Goal: Task Accomplishment & Management: Complete application form

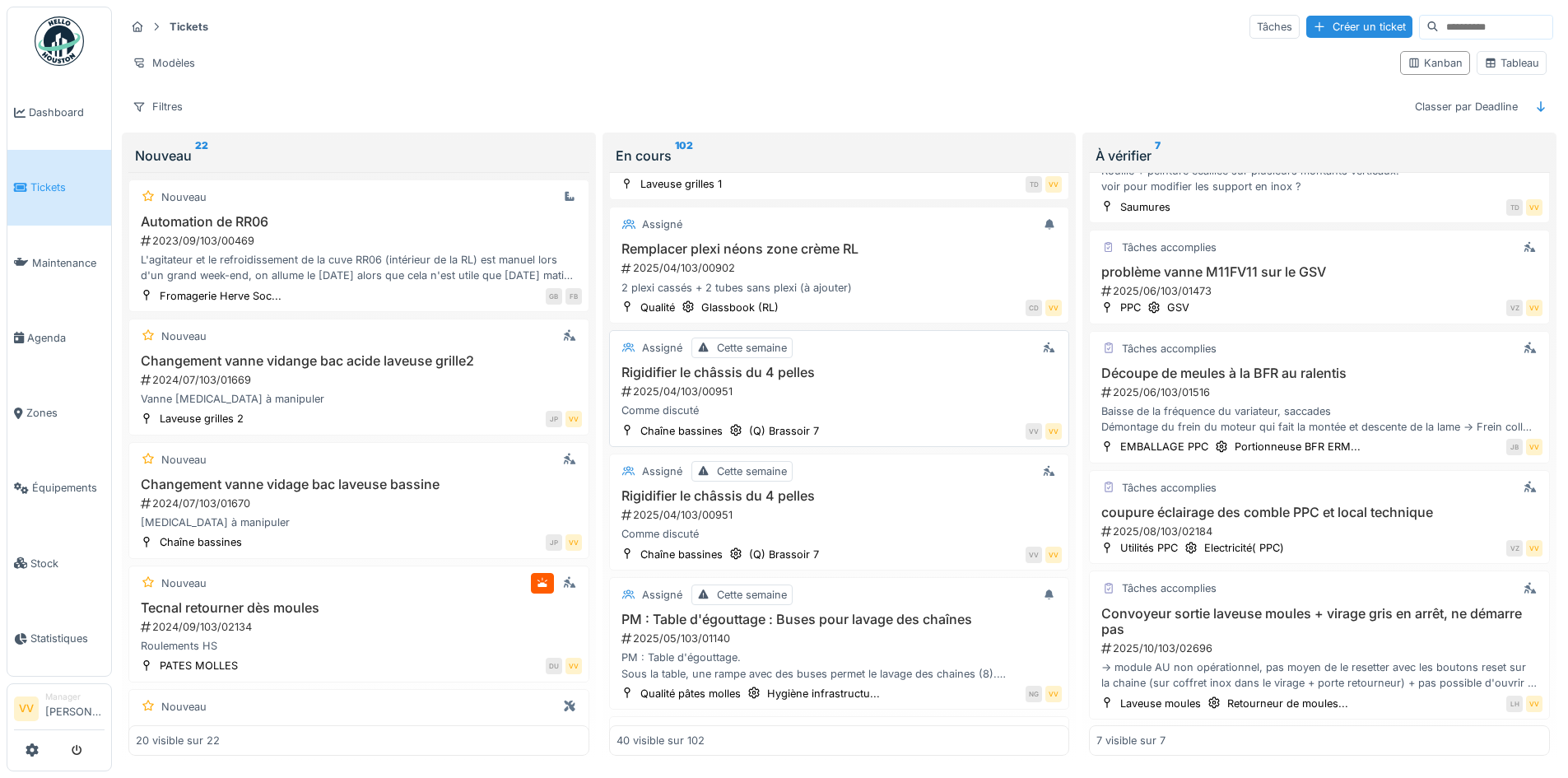
scroll to position [2313, 0]
click at [1314, 25] on div "Créer un ticket" at bounding box center [1359, 27] width 106 height 23
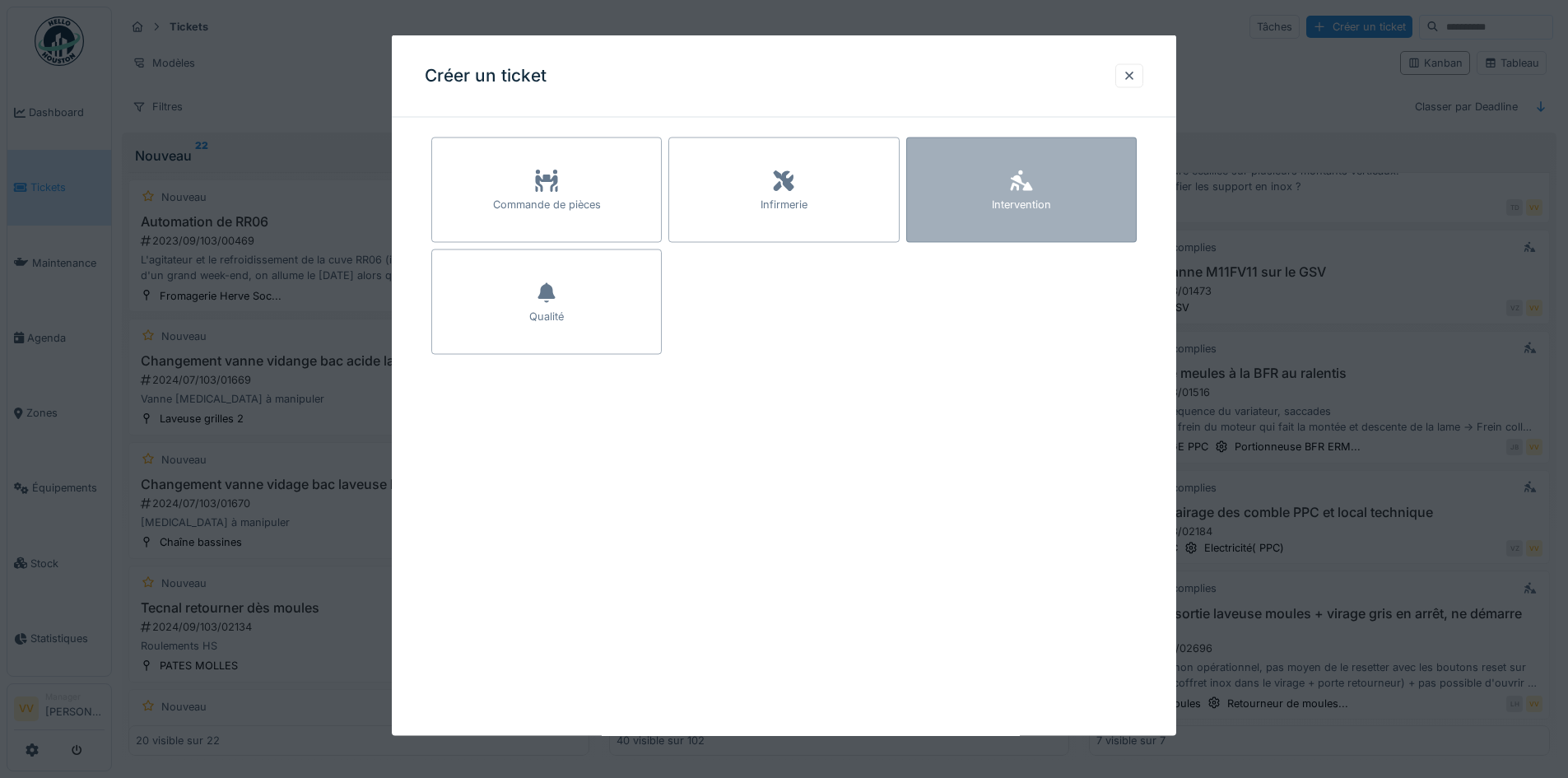
click at [980, 168] on div "Intervention" at bounding box center [1021, 191] width 230 height 106
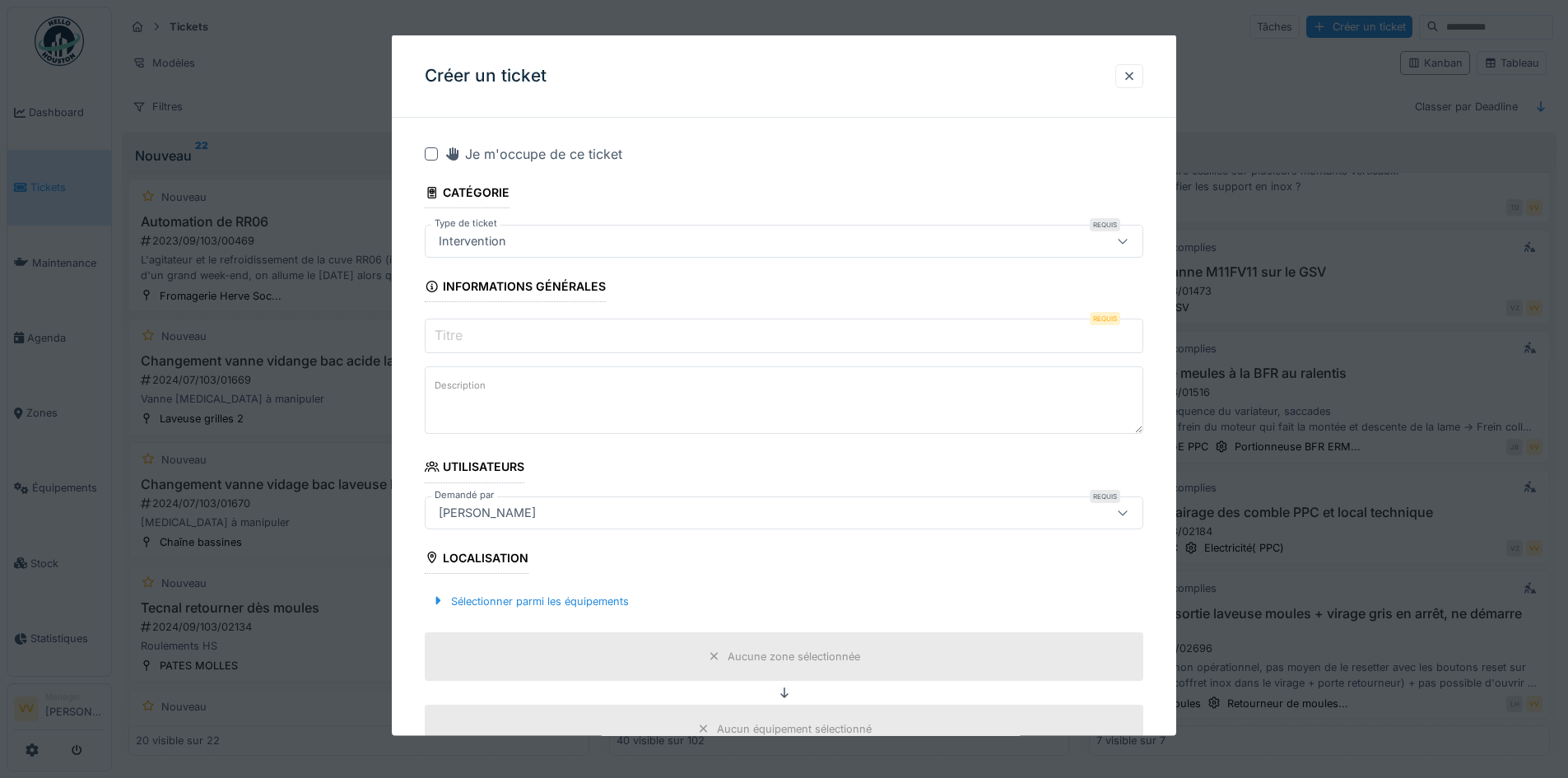
click at [573, 340] on input "Titre" at bounding box center [784, 335] width 718 height 35
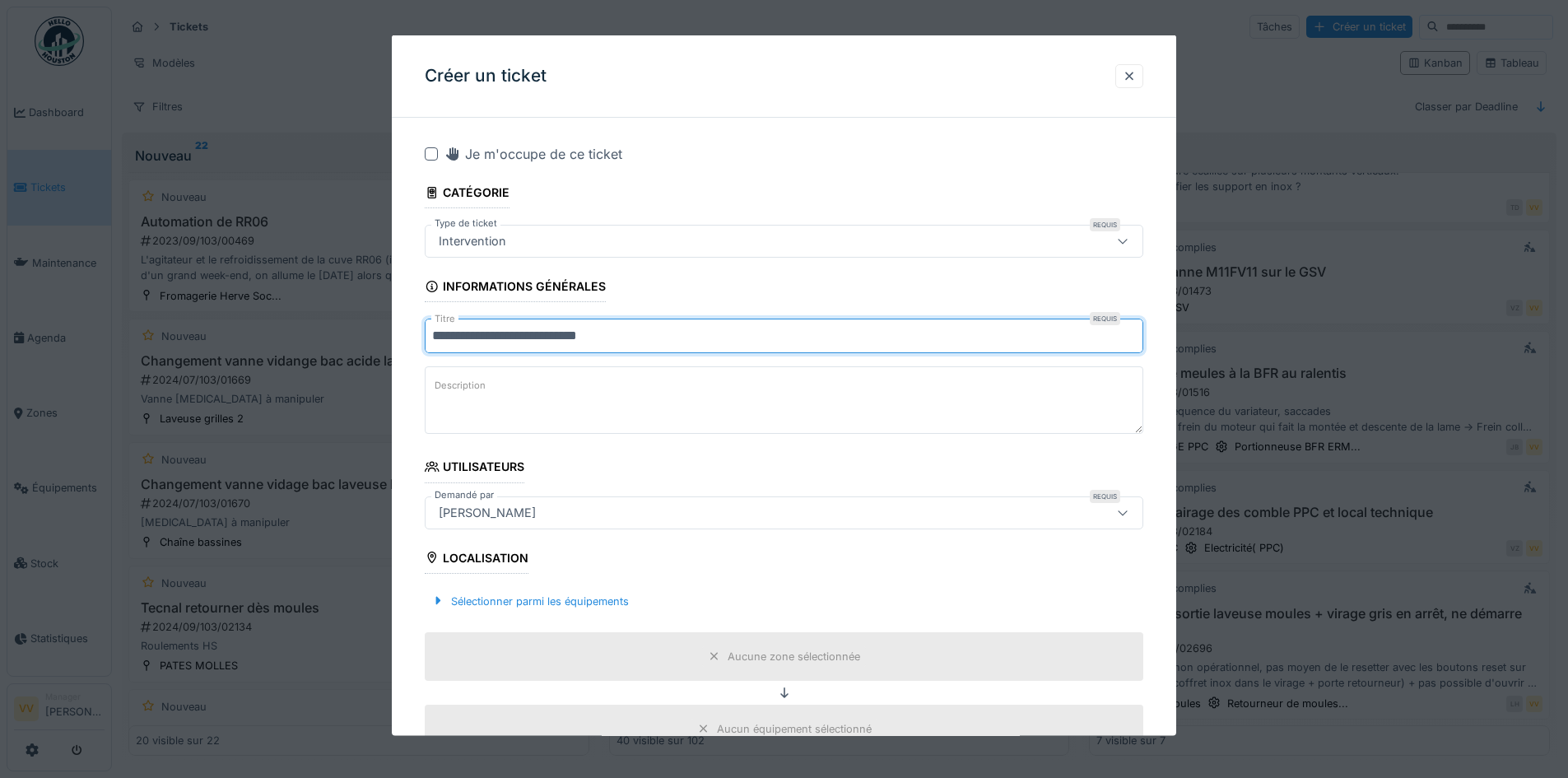
type input "**********"
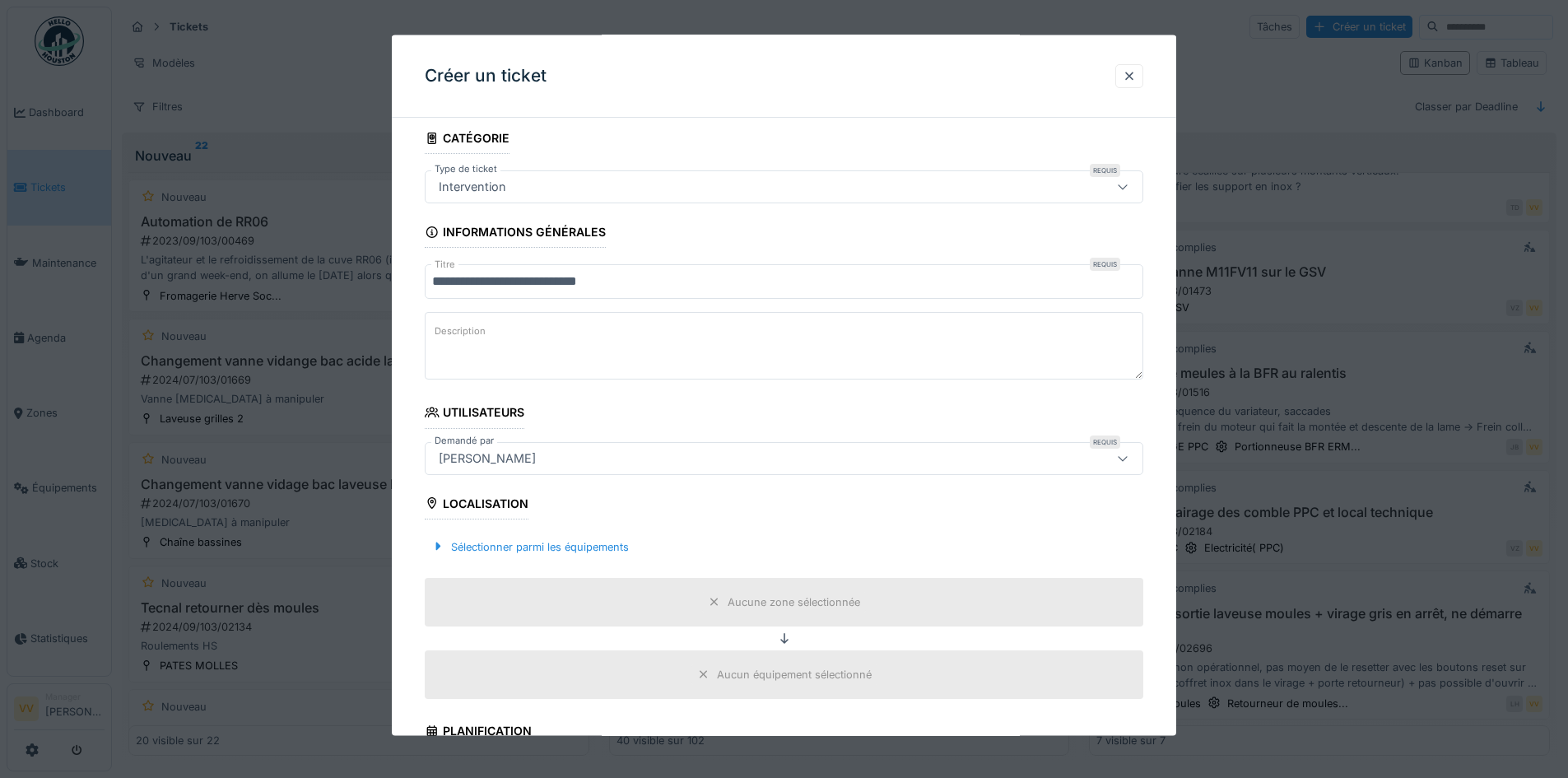
scroll to position [82, 0]
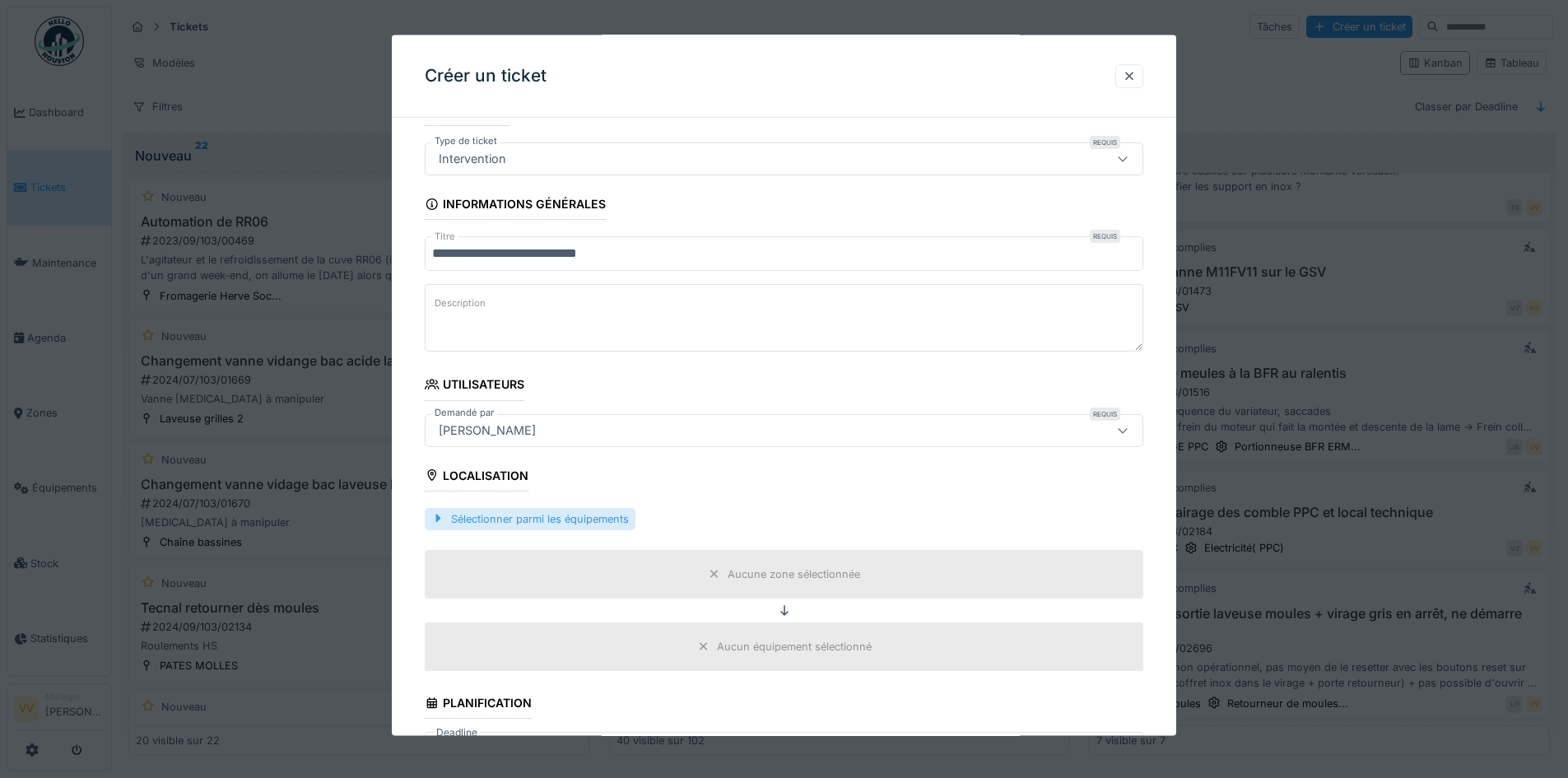
click at [524, 514] on div "Sélectionner parmi les équipements" at bounding box center [530, 518] width 211 height 23
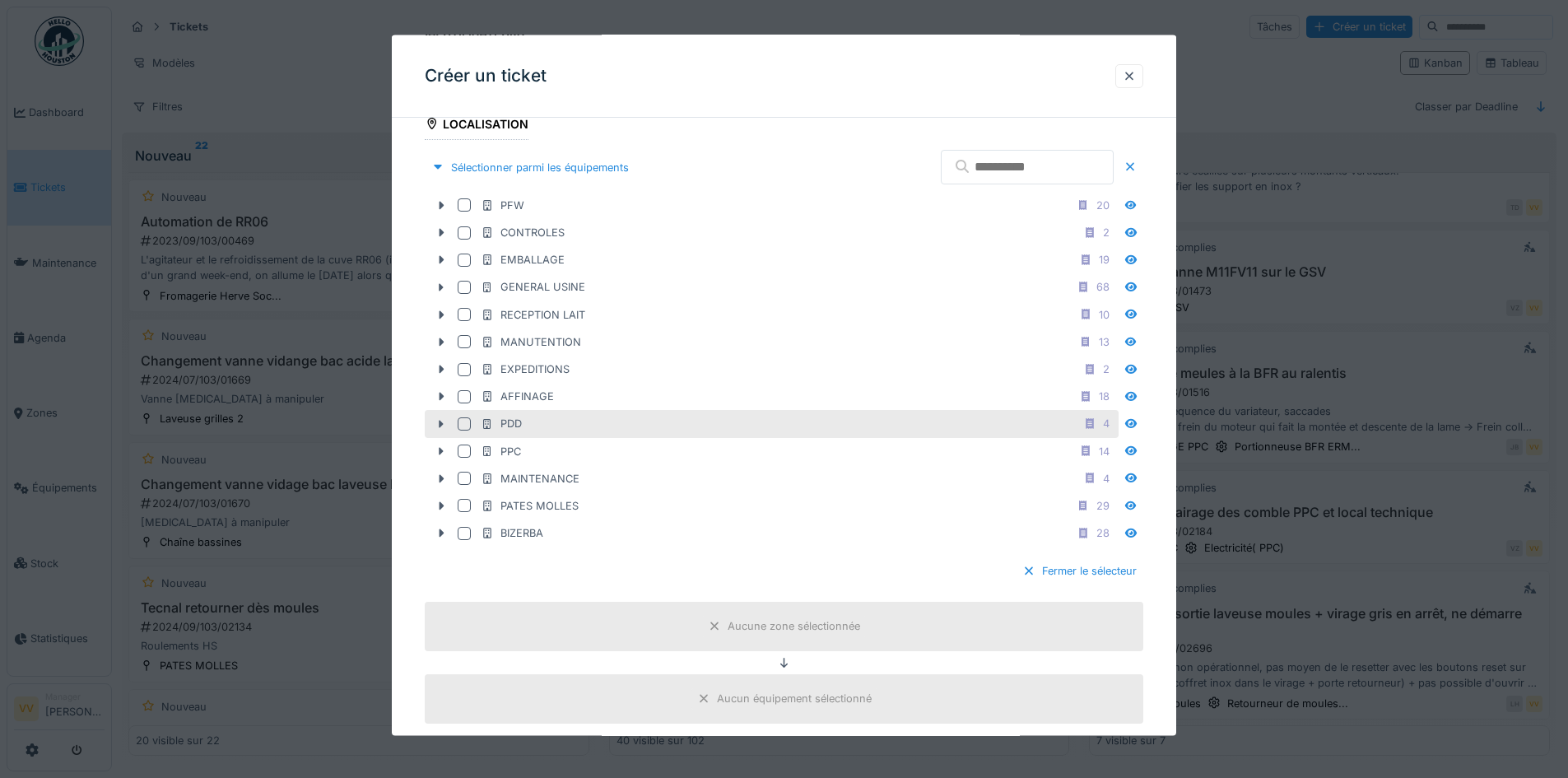
scroll to position [494, 0]
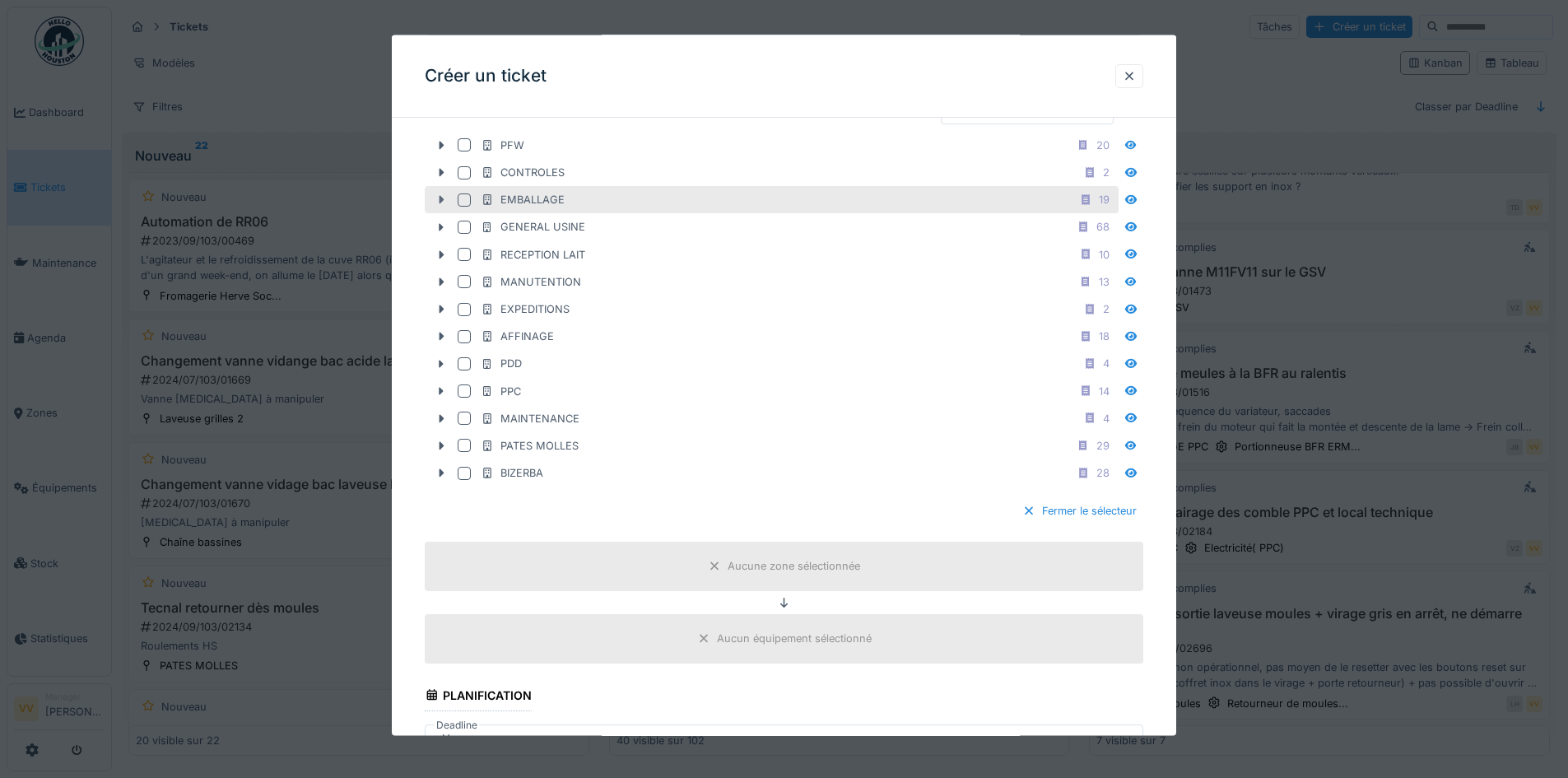
click at [438, 200] on icon at bounding box center [441, 199] width 13 height 10
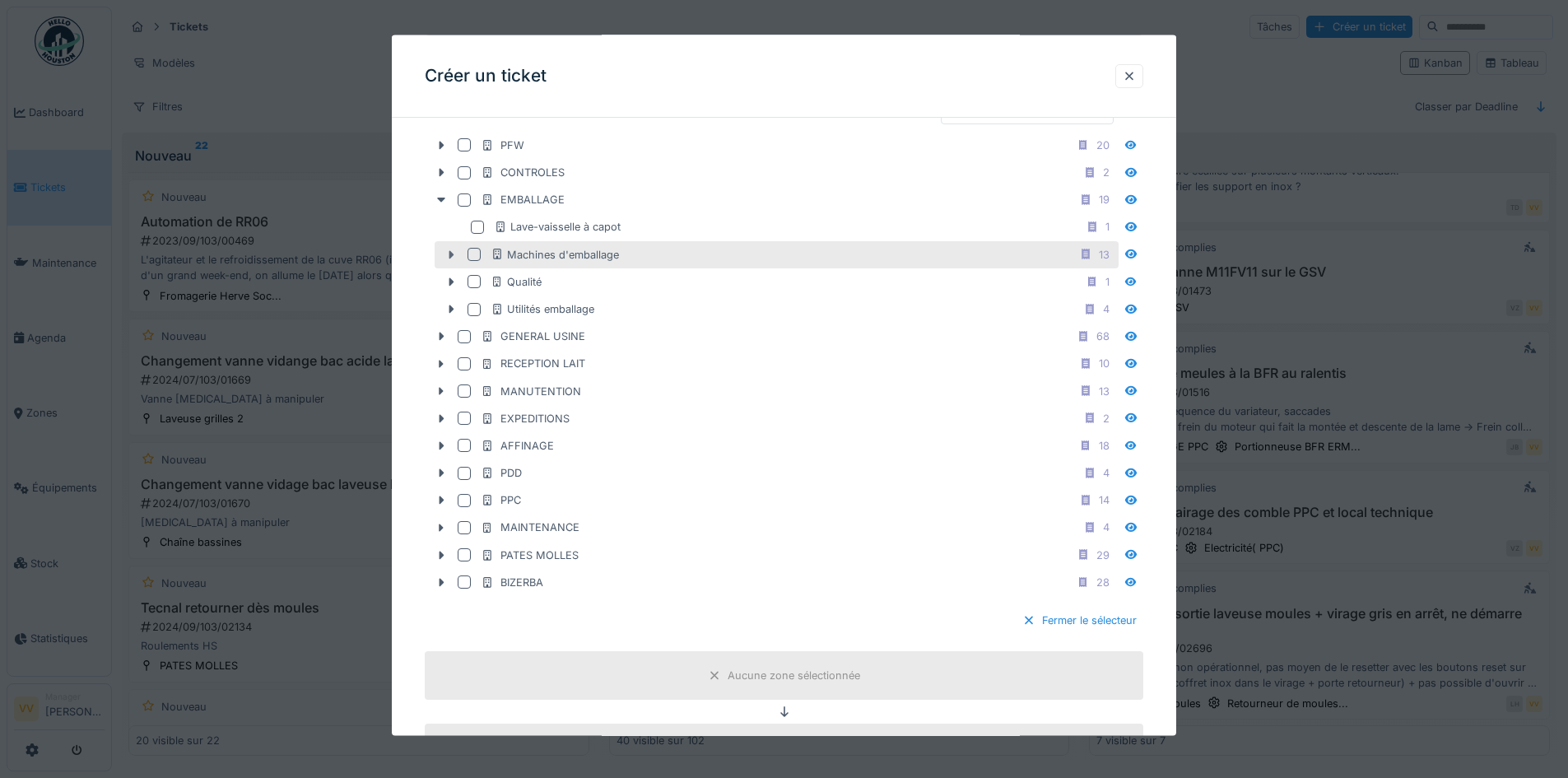
click at [449, 258] on icon at bounding box center [451, 254] width 5 height 8
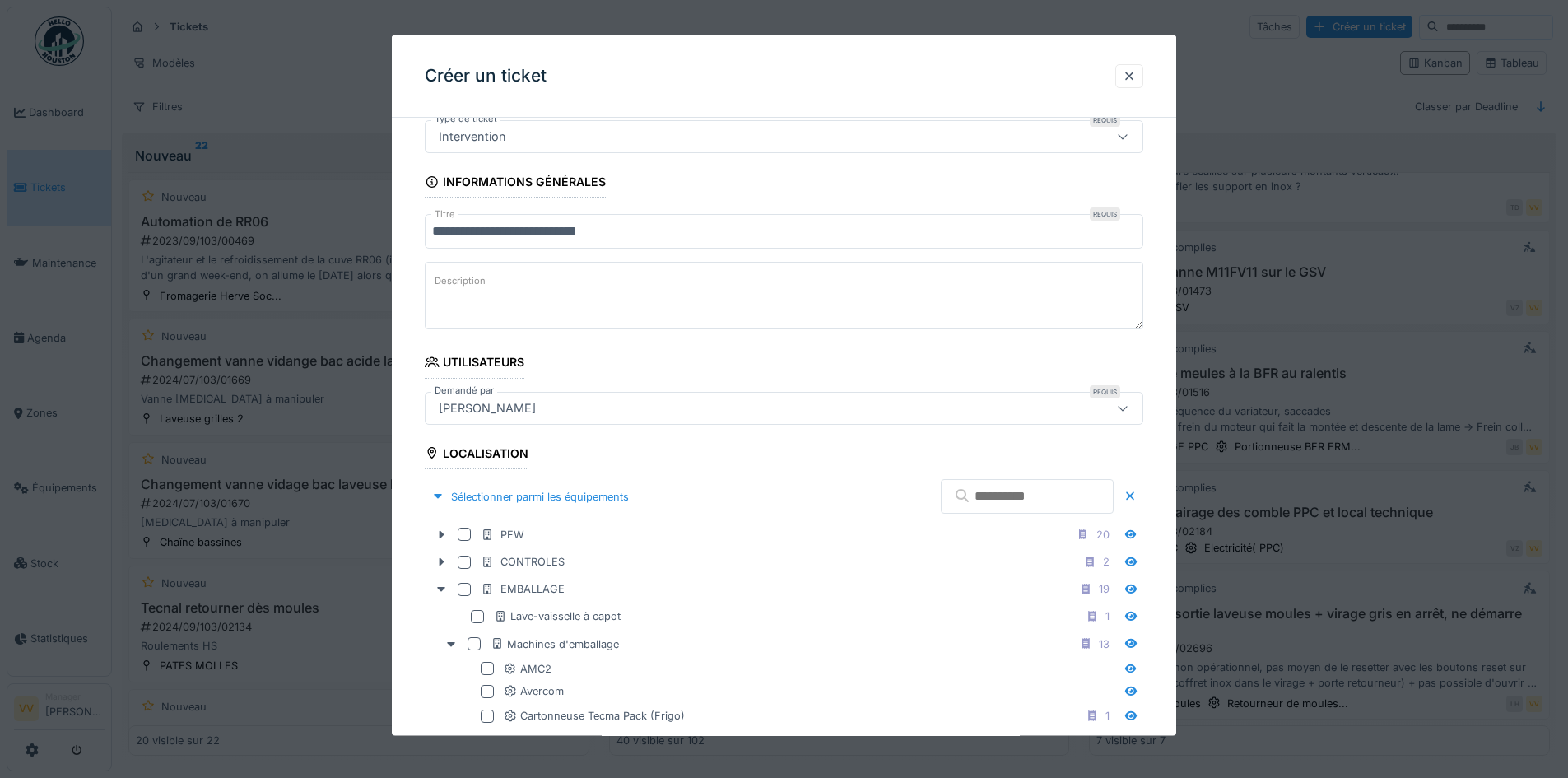
scroll to position [82, 0]
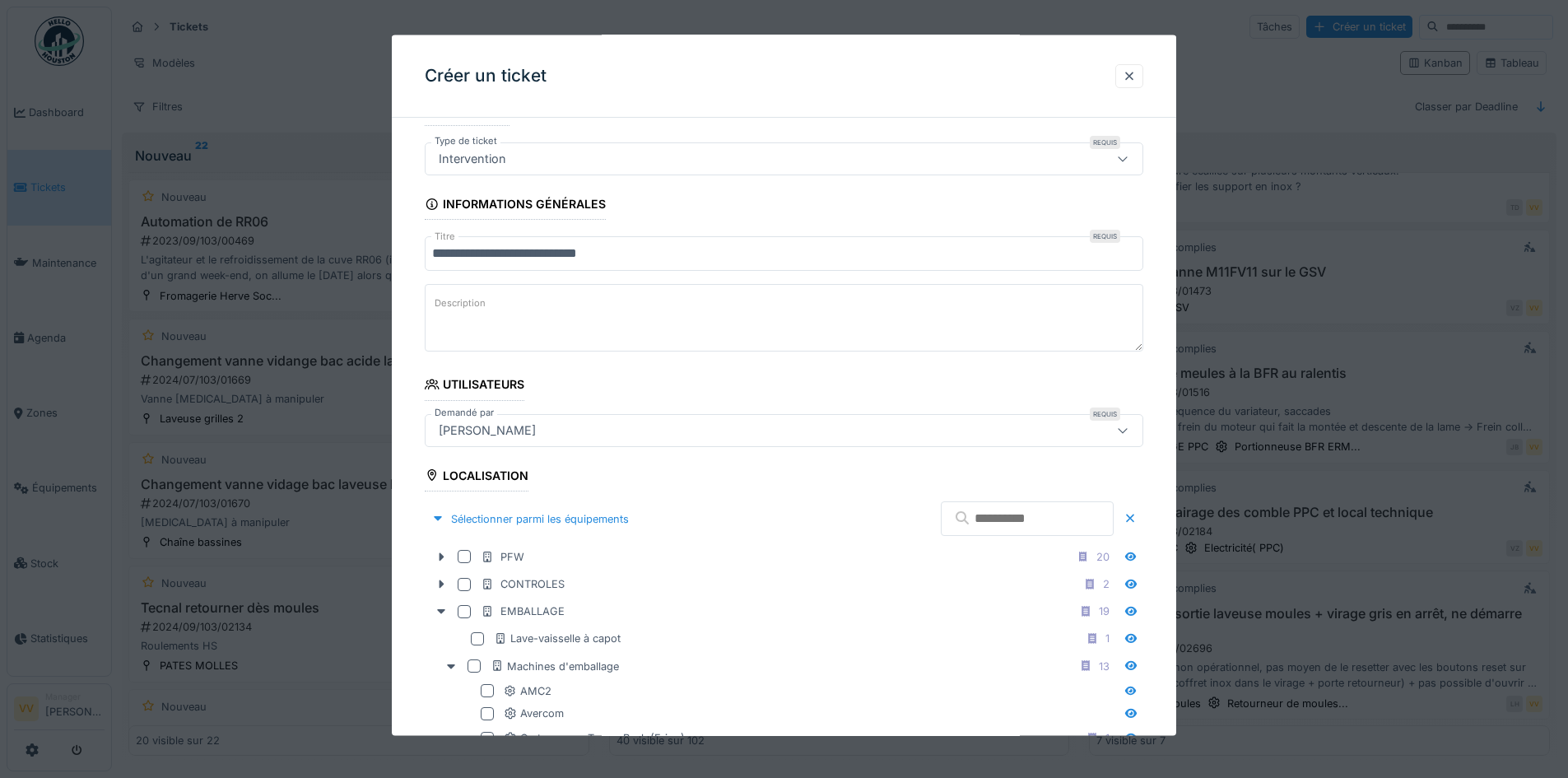
click at [1051, 504] on input "text" at bounding box center [1027, 518] width 173 height 35
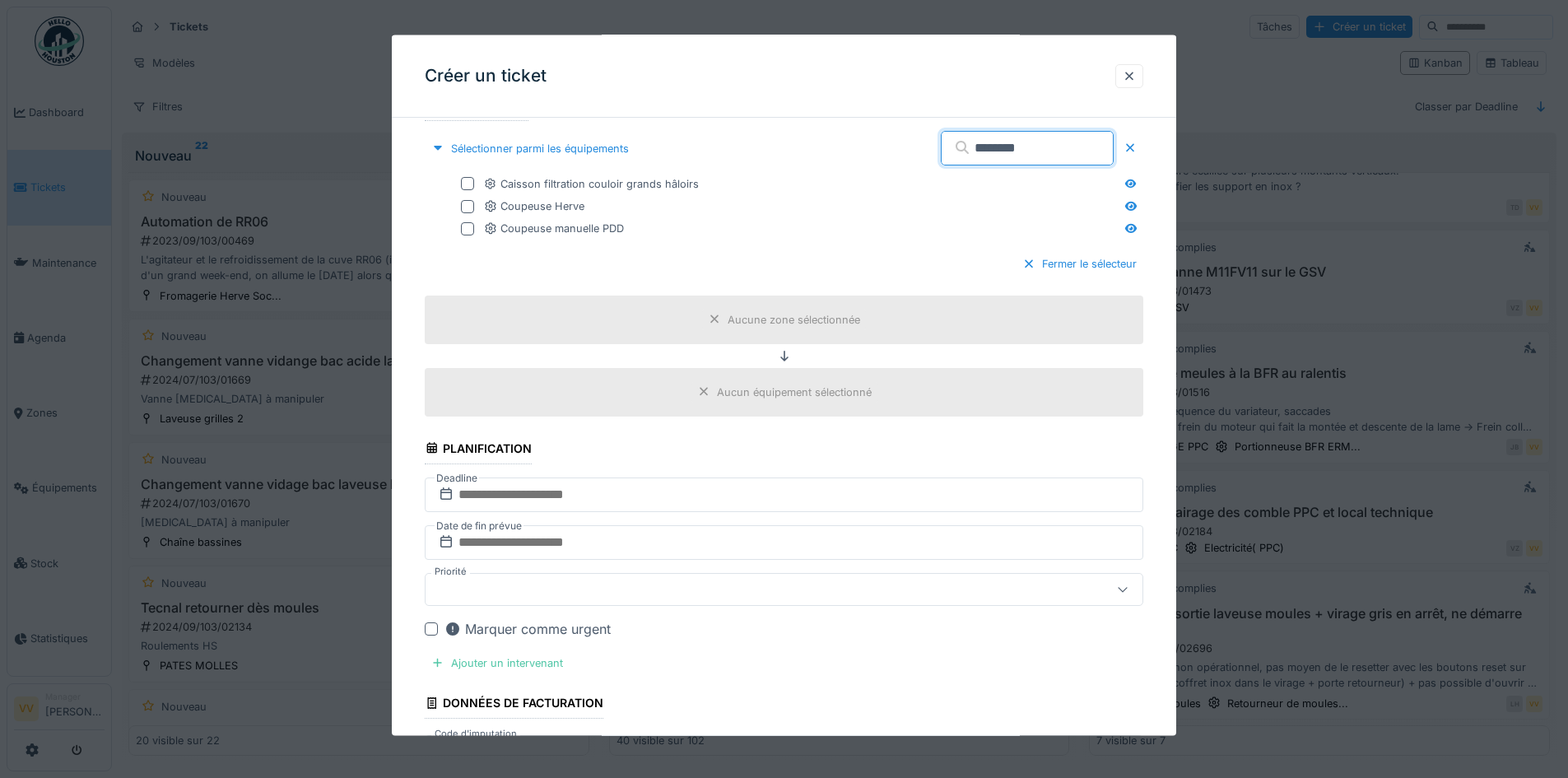
scroll to position [247, 0]
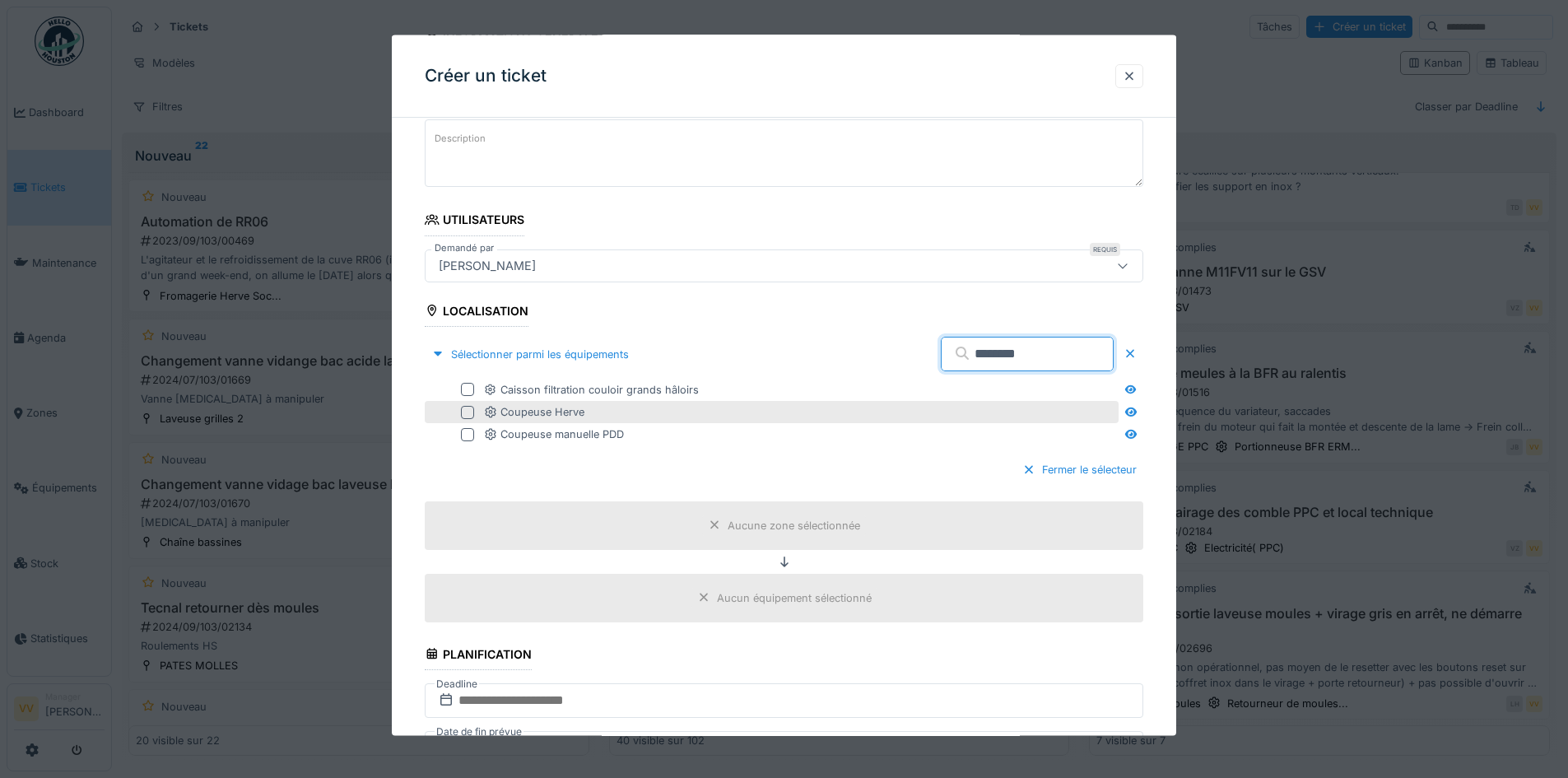
type input "********"
click at [462, 406] on div at bounding box center [467, 412] width 13 height 13
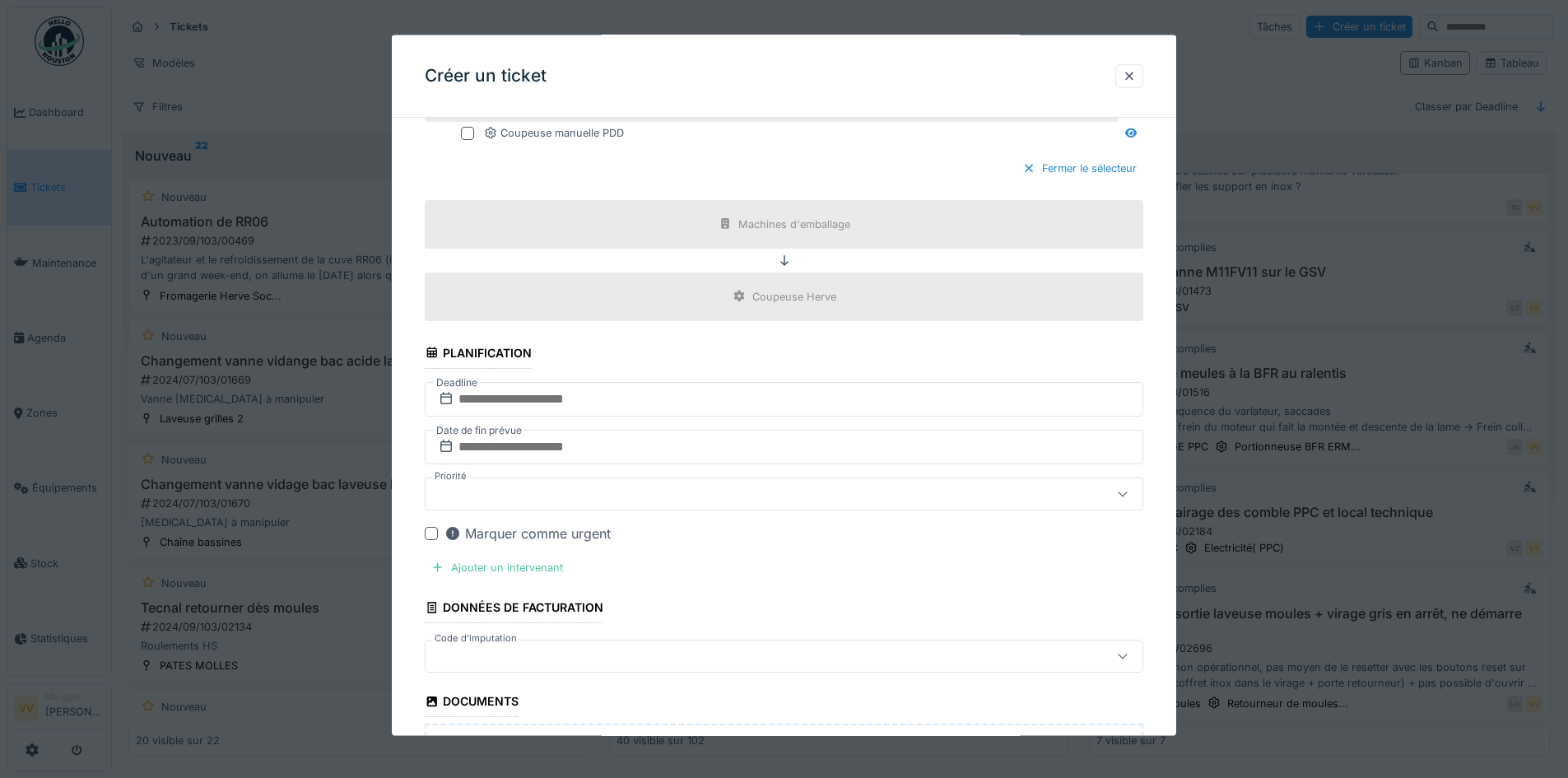
scroll to position [576, 0]
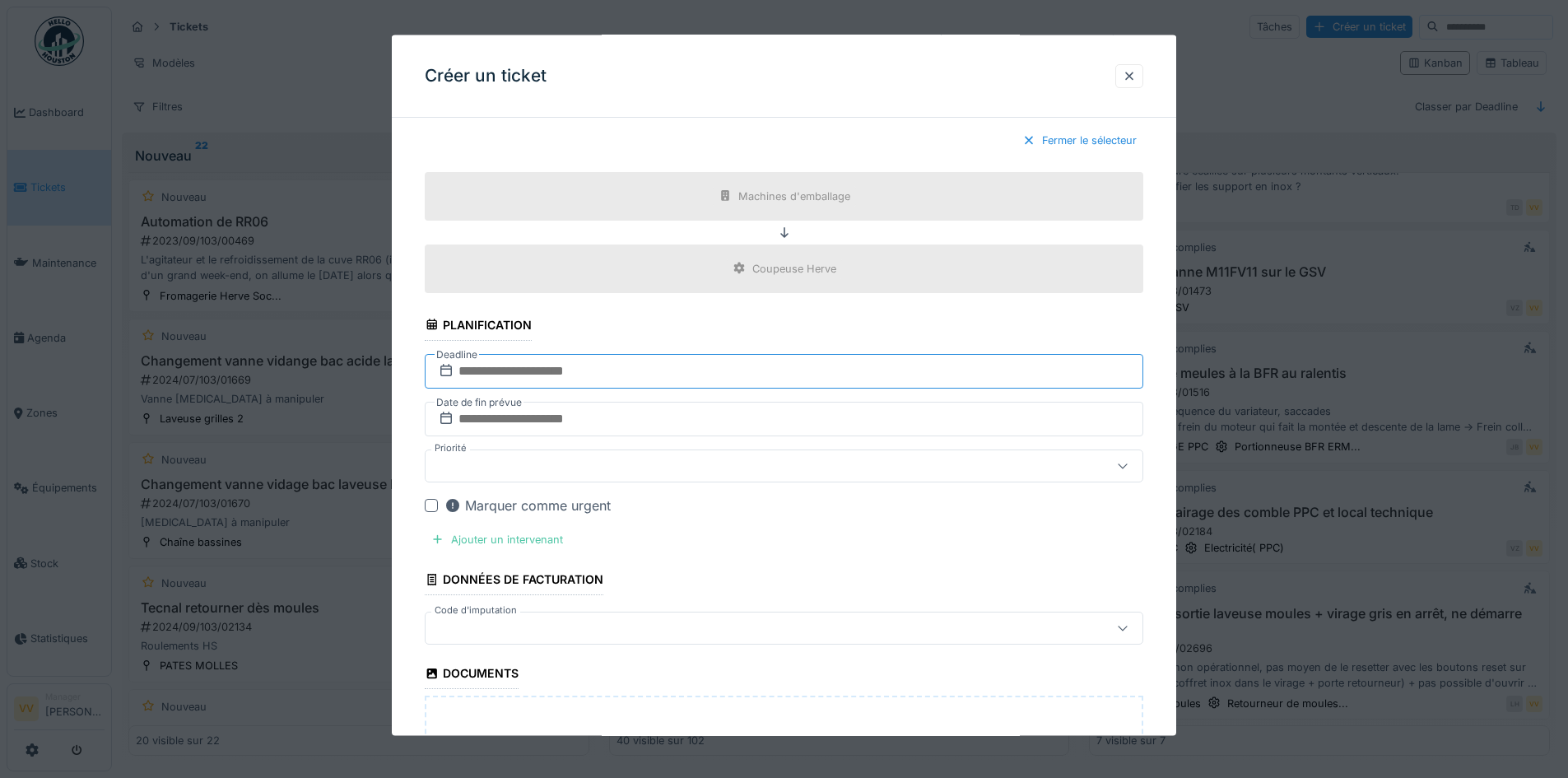
click at [681, 365] on input "text" at bounding box center [784, 370] width 718 height 35
click at [761, 504] on div "8" at bounding box center [760, 504] width 23 height 24
click at [722, 408] on input "text" at bounding box center [784, 418] width 718 height 35
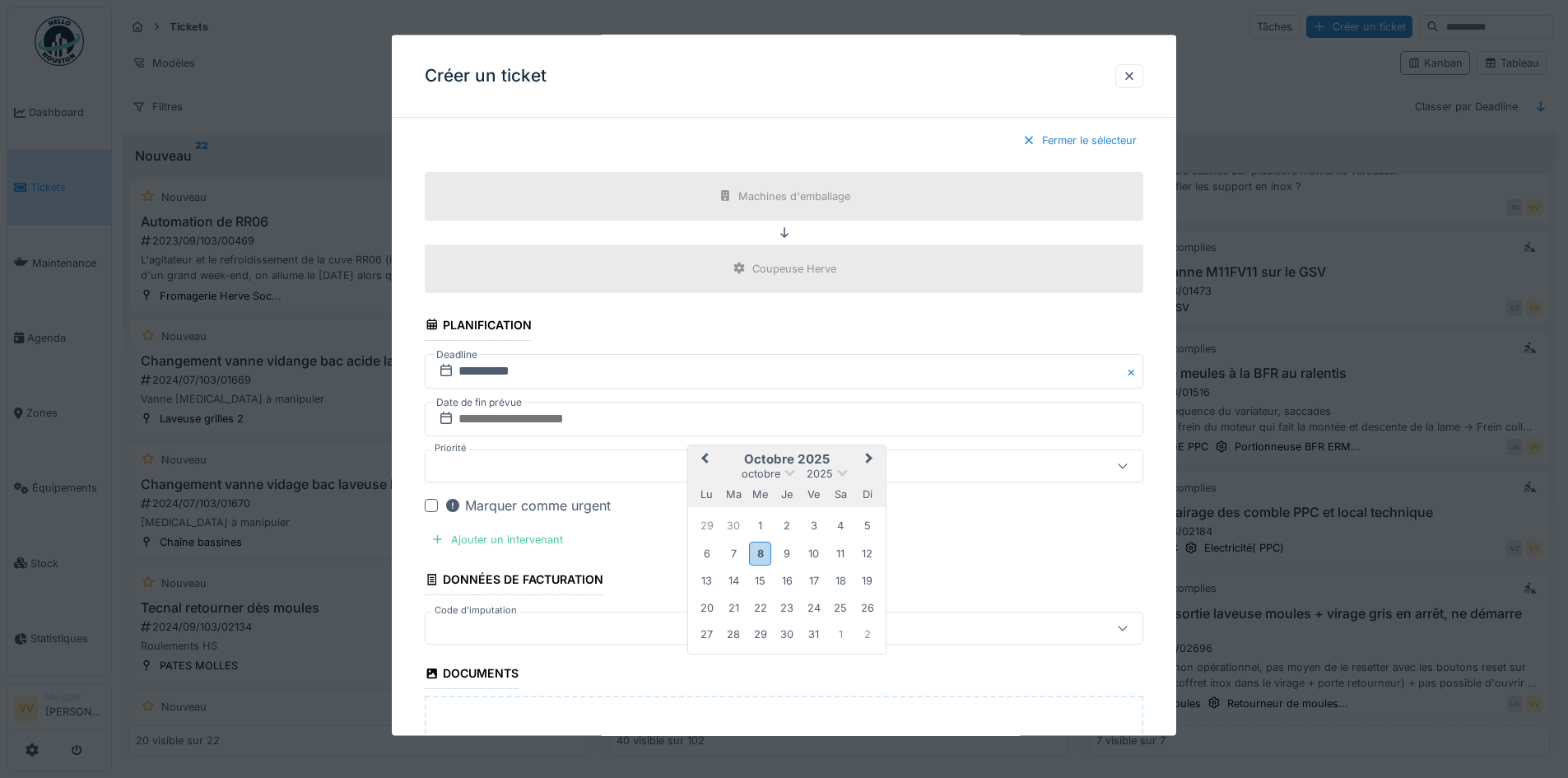
click at [761, 552] on div "8" at bounding box center [760, 552] width 23 height 24
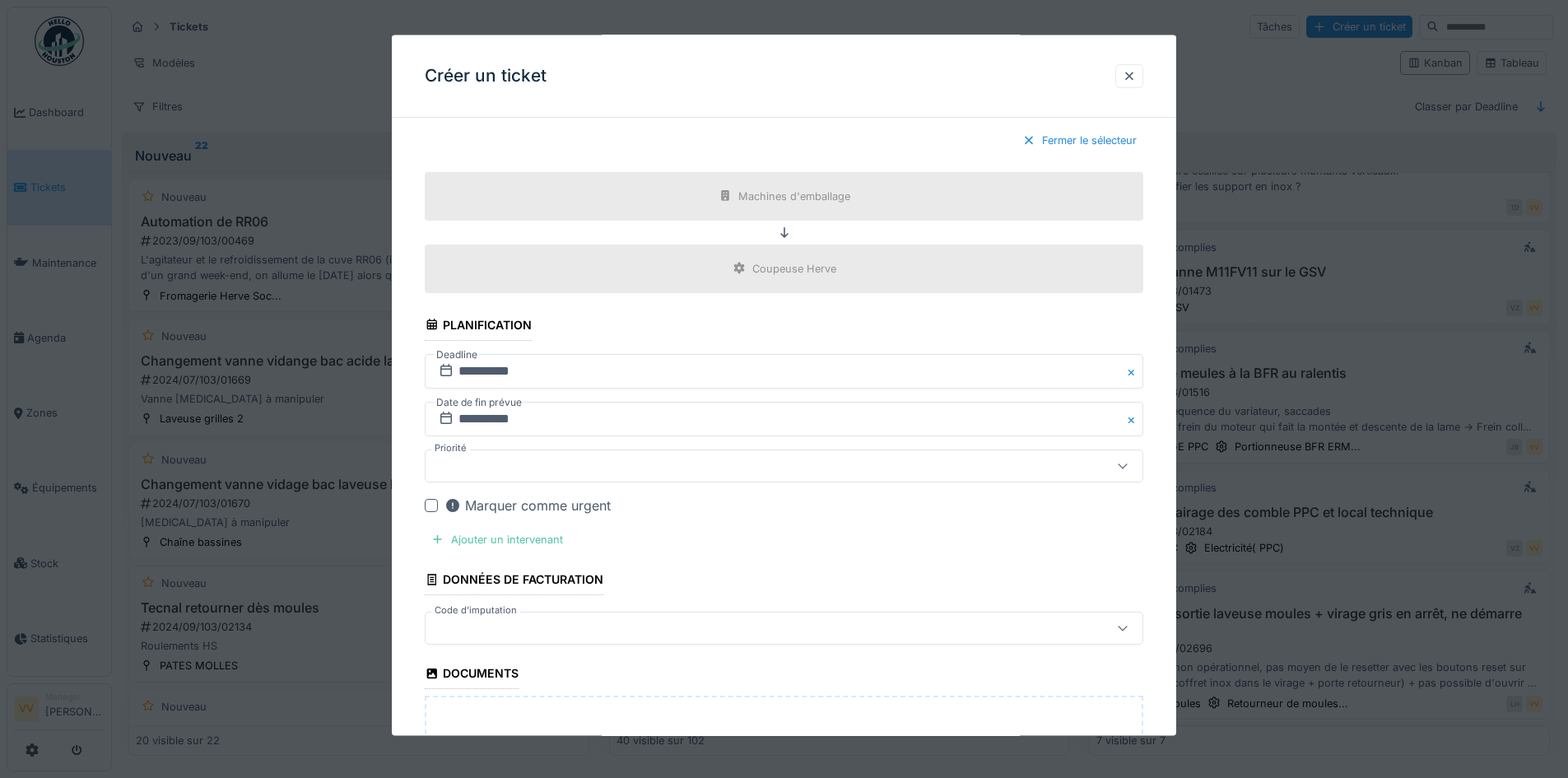
click at [542, 513] on div "Marquer comme urgent" at bounding box center [528, 504] width 166 height 20
click at [484, 536] on div "Ajouter un intervenant" at bounding box center [497, 539] width 144 height 23
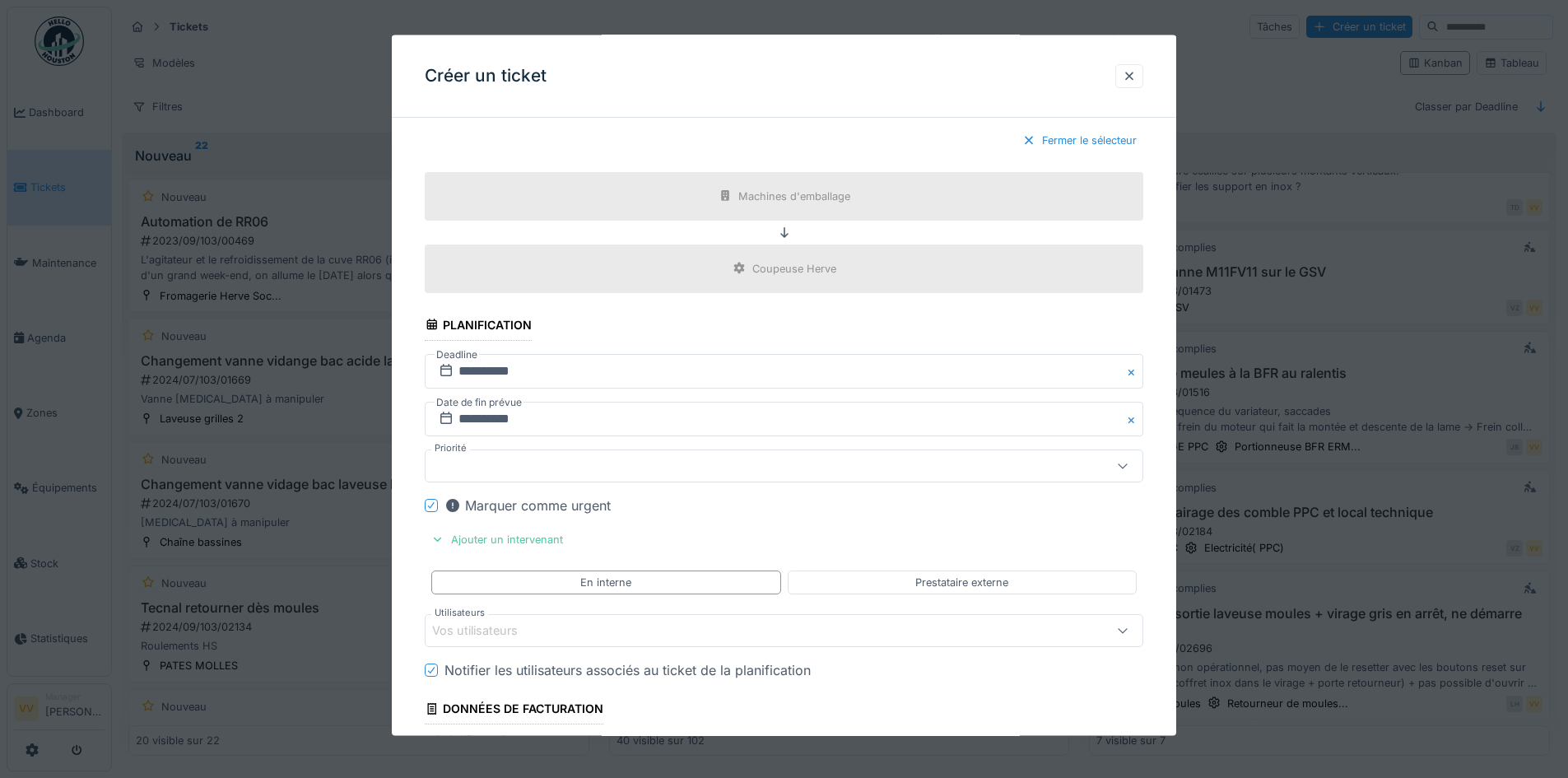
click at [641, 465] on div at bounding box center [742, 465] width 620 height 18
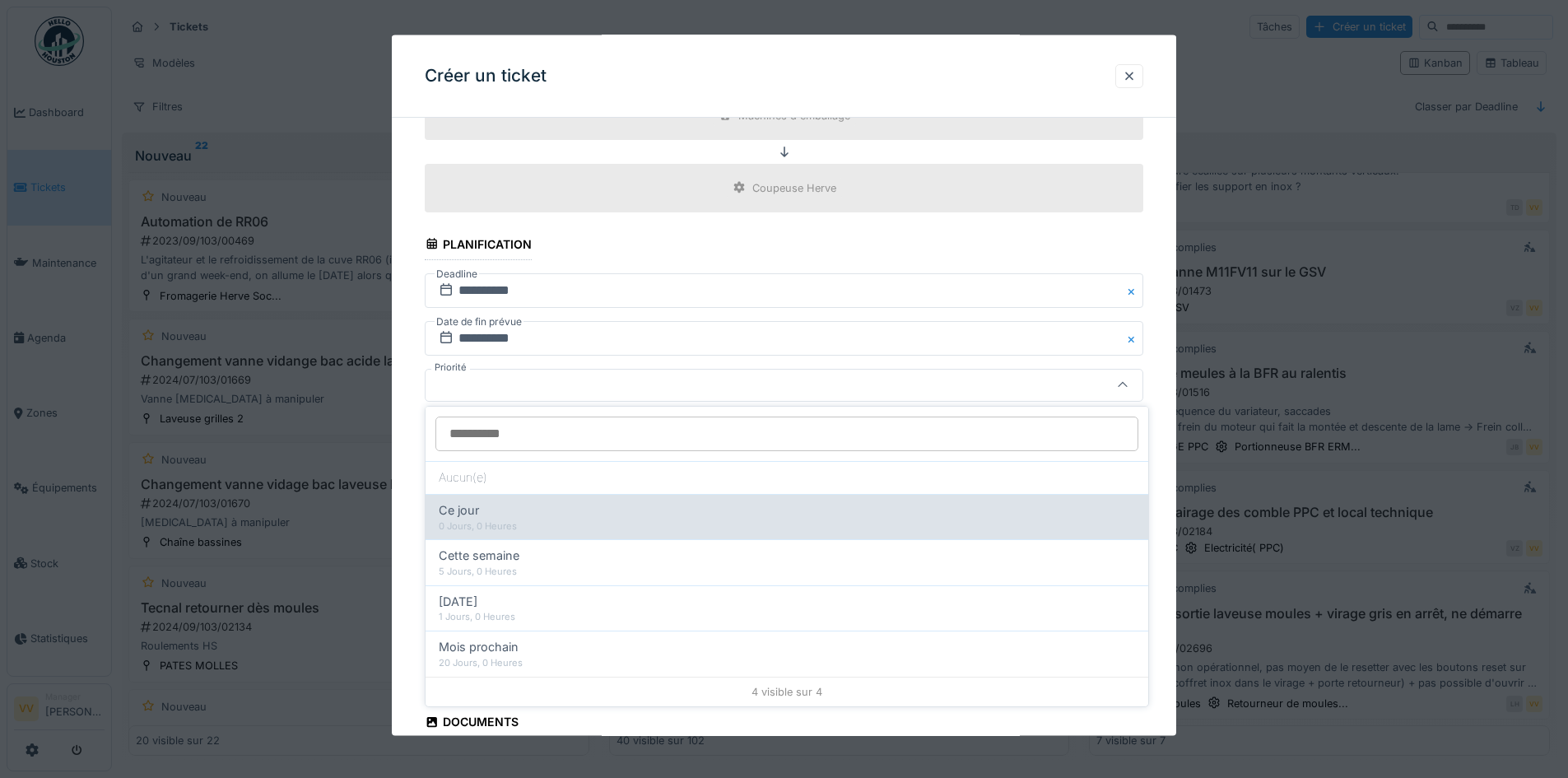
click at [543, 517] on div "Ce jour" at bounding box center [787, 510] width 697 height 18
type input "**"
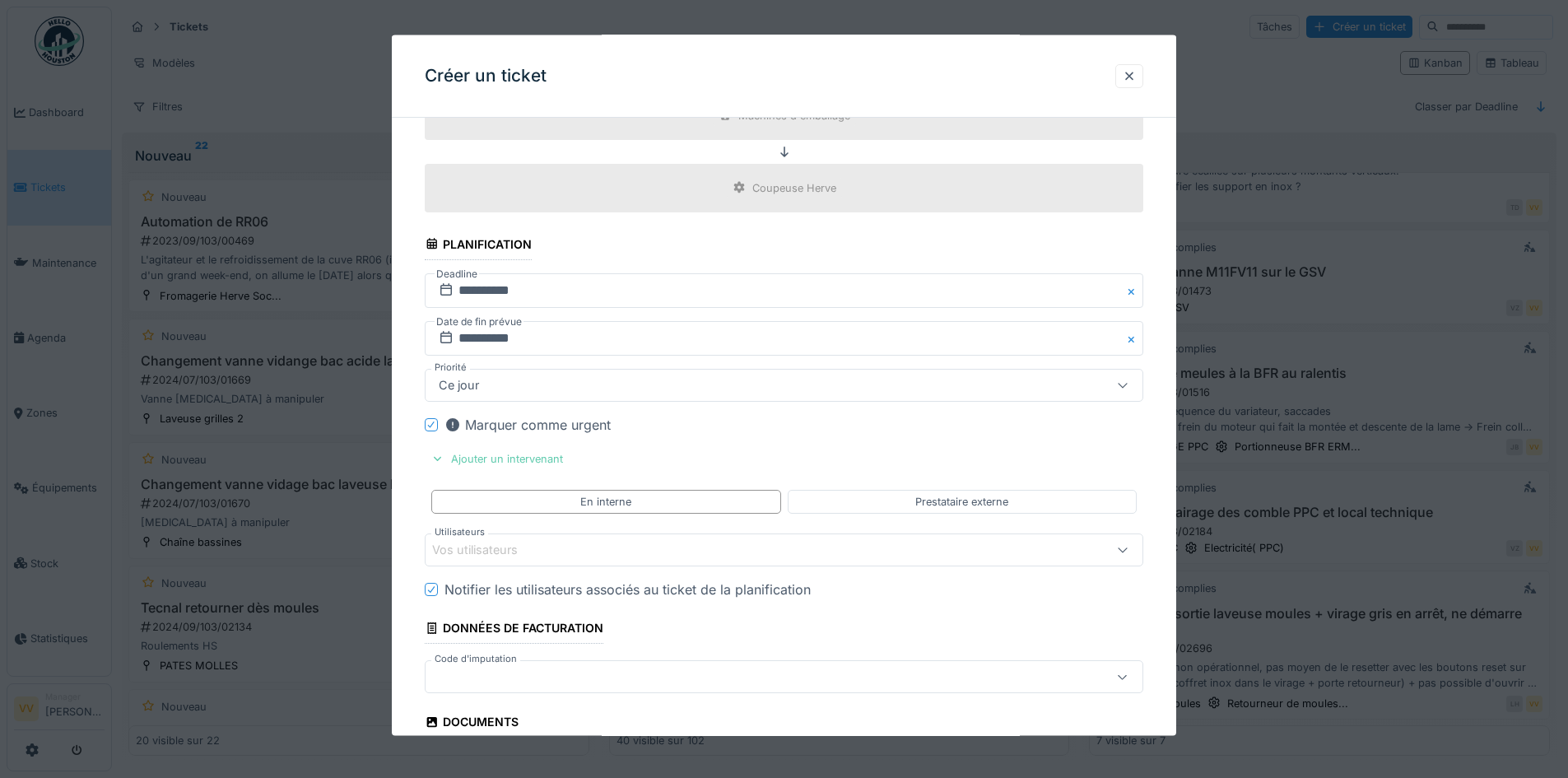
click at [521, 451] on div "Ajouter un intervenant" at bounding box center [497, 458] width 144 height 23
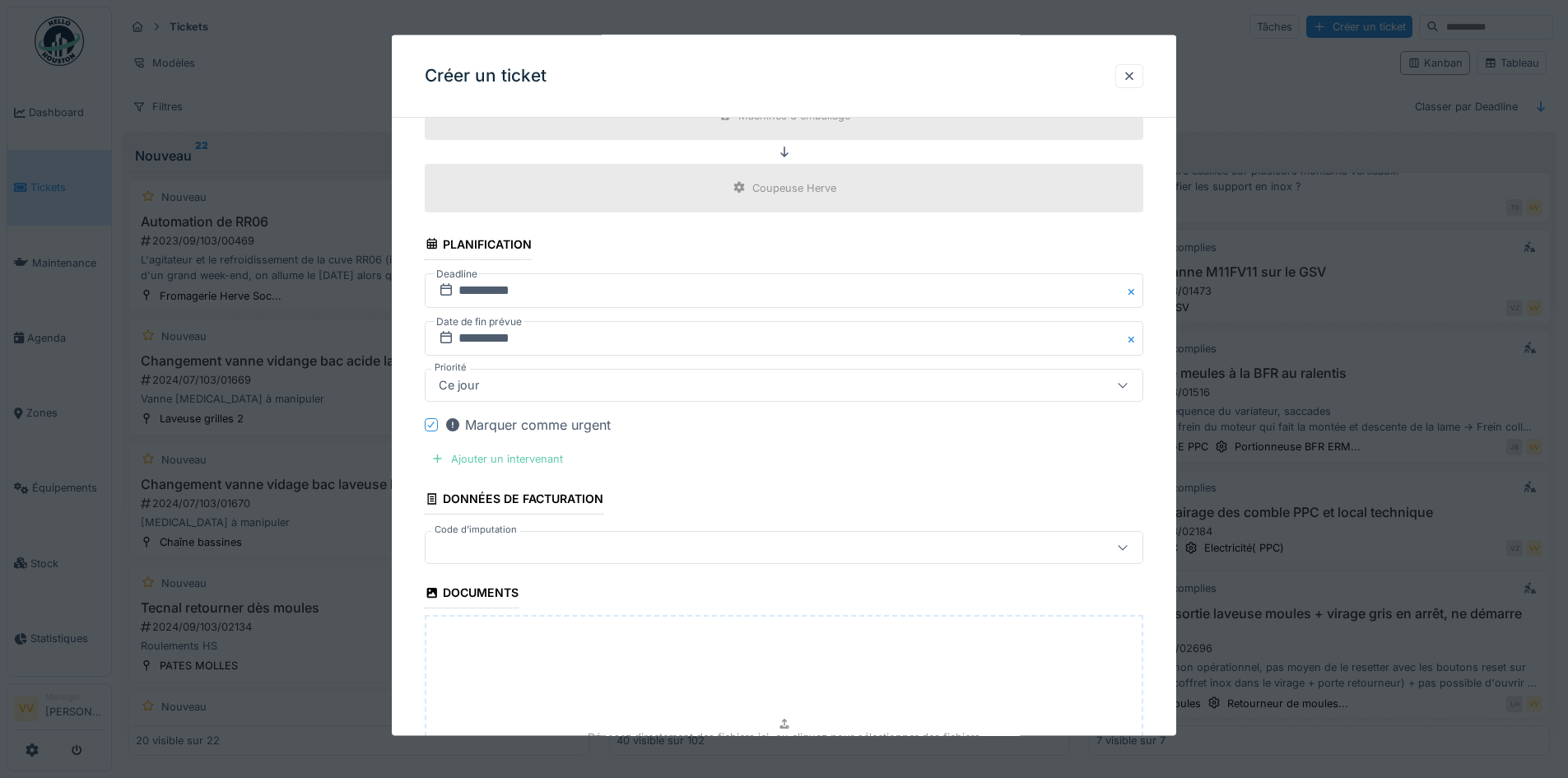
click at [520, 453] on div "Ajouter un intervenant" at bounding box center [497, 458] width 144 height 23
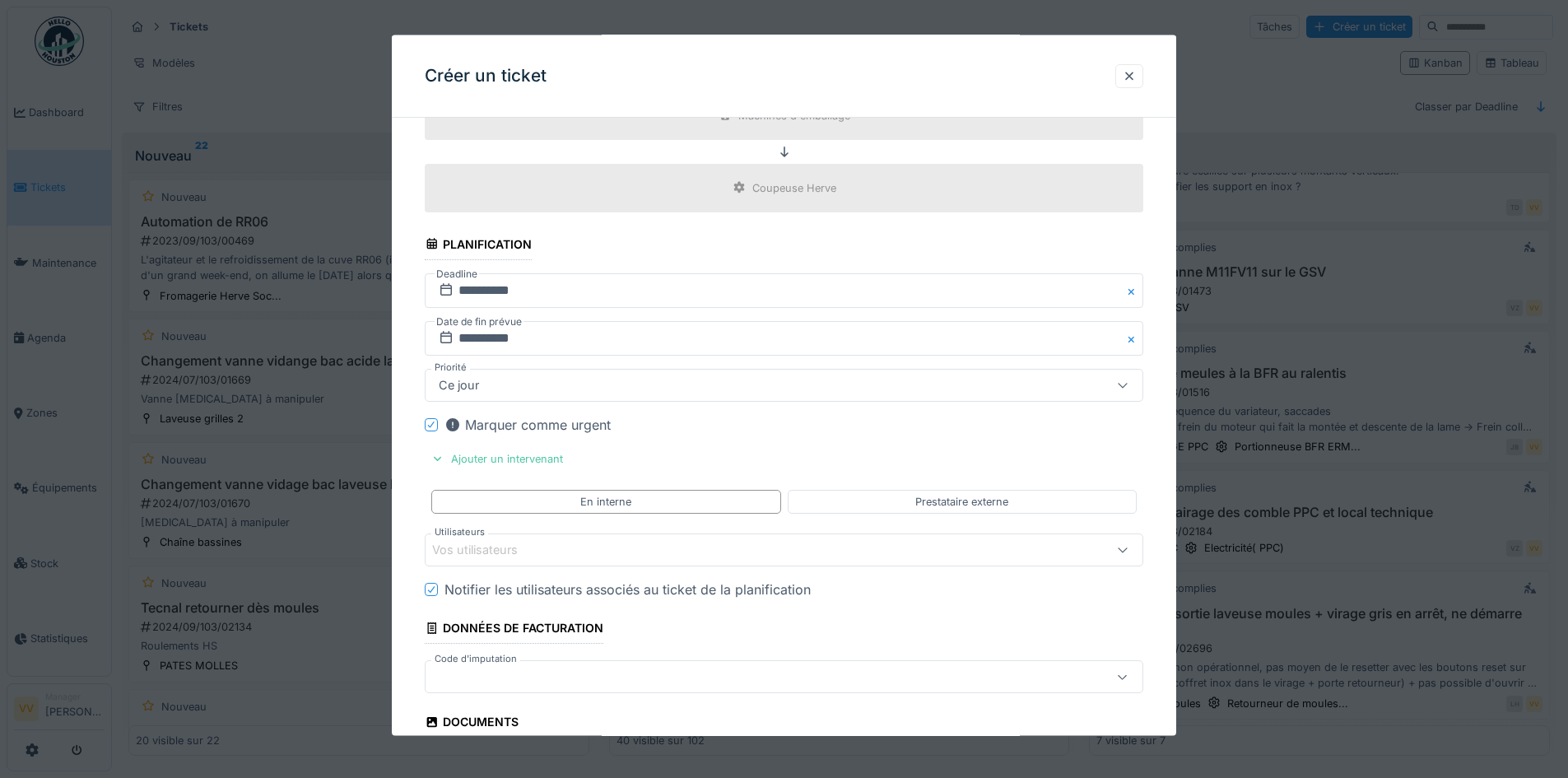
click at [574, 541] on div "Vos utilisateurs" at bounding box center [742, 550] width 620 height 18
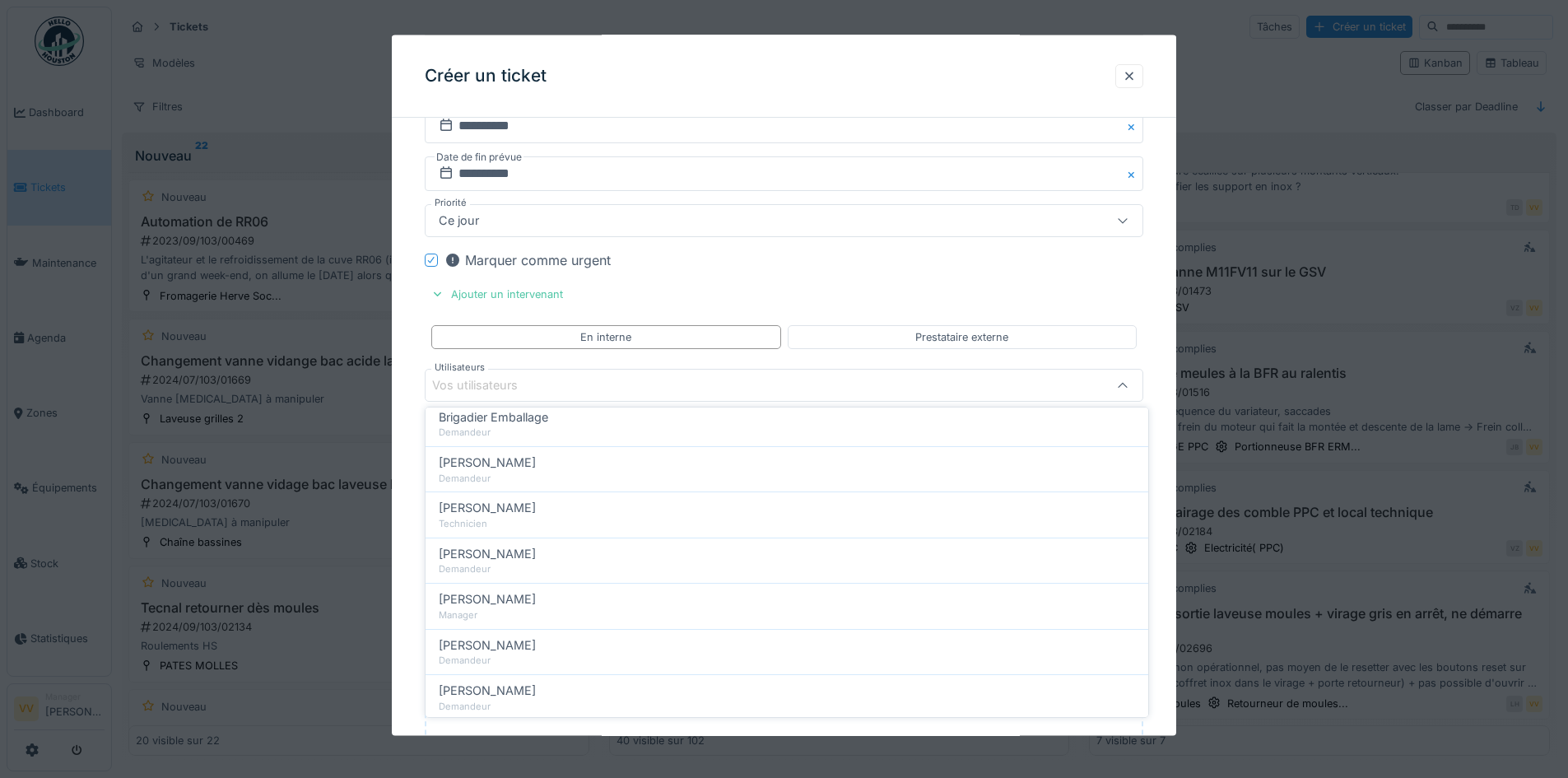
scroll to position [164, 0]
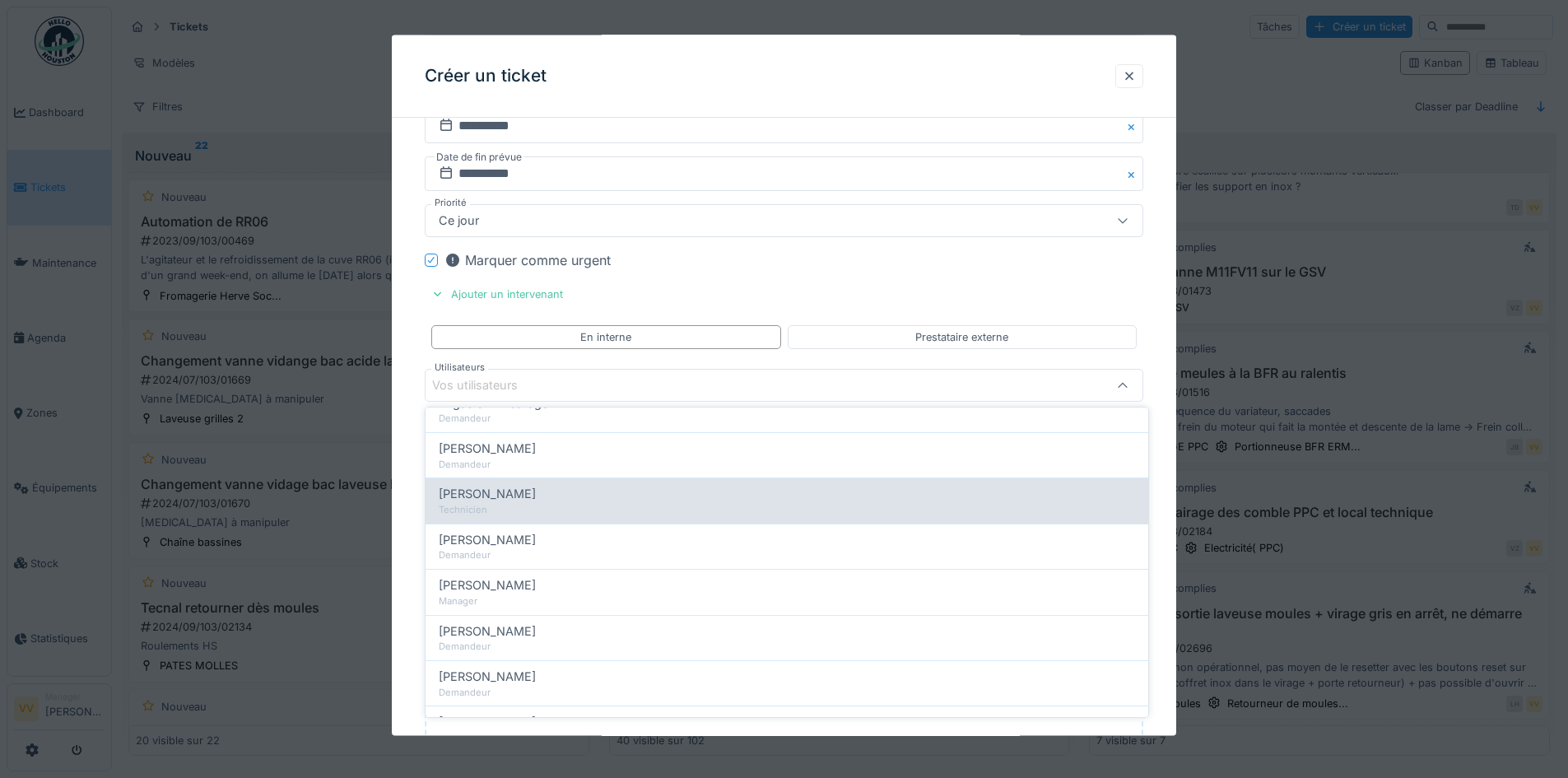
click at [518, 507] on div "Technicien" at bounding box center [787, 510] width 697 height 14
type input "****"
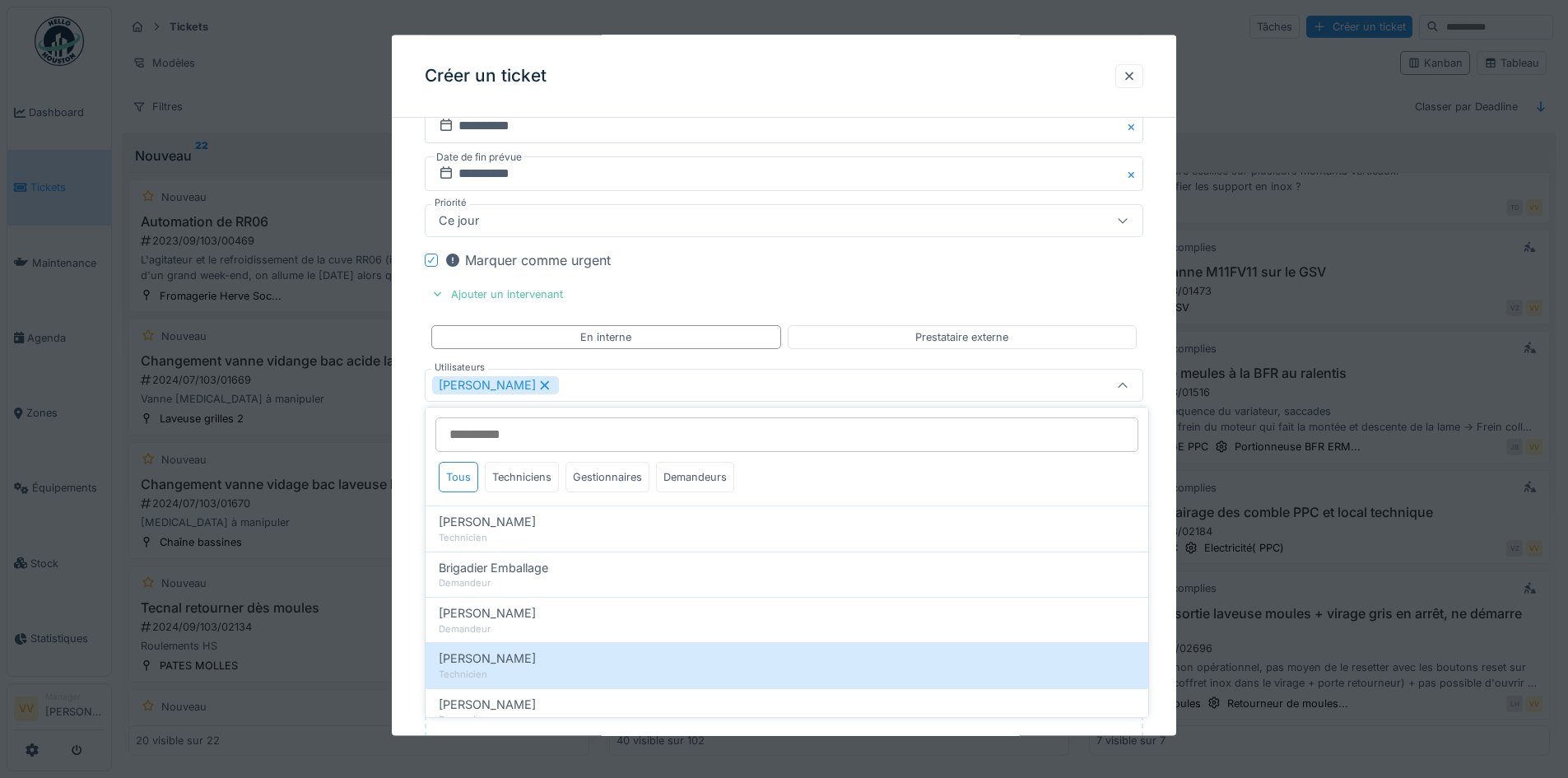
click at [972, 258] on div "Marquer comme urgent" at bounding box center [794, 259] width 699 height 20
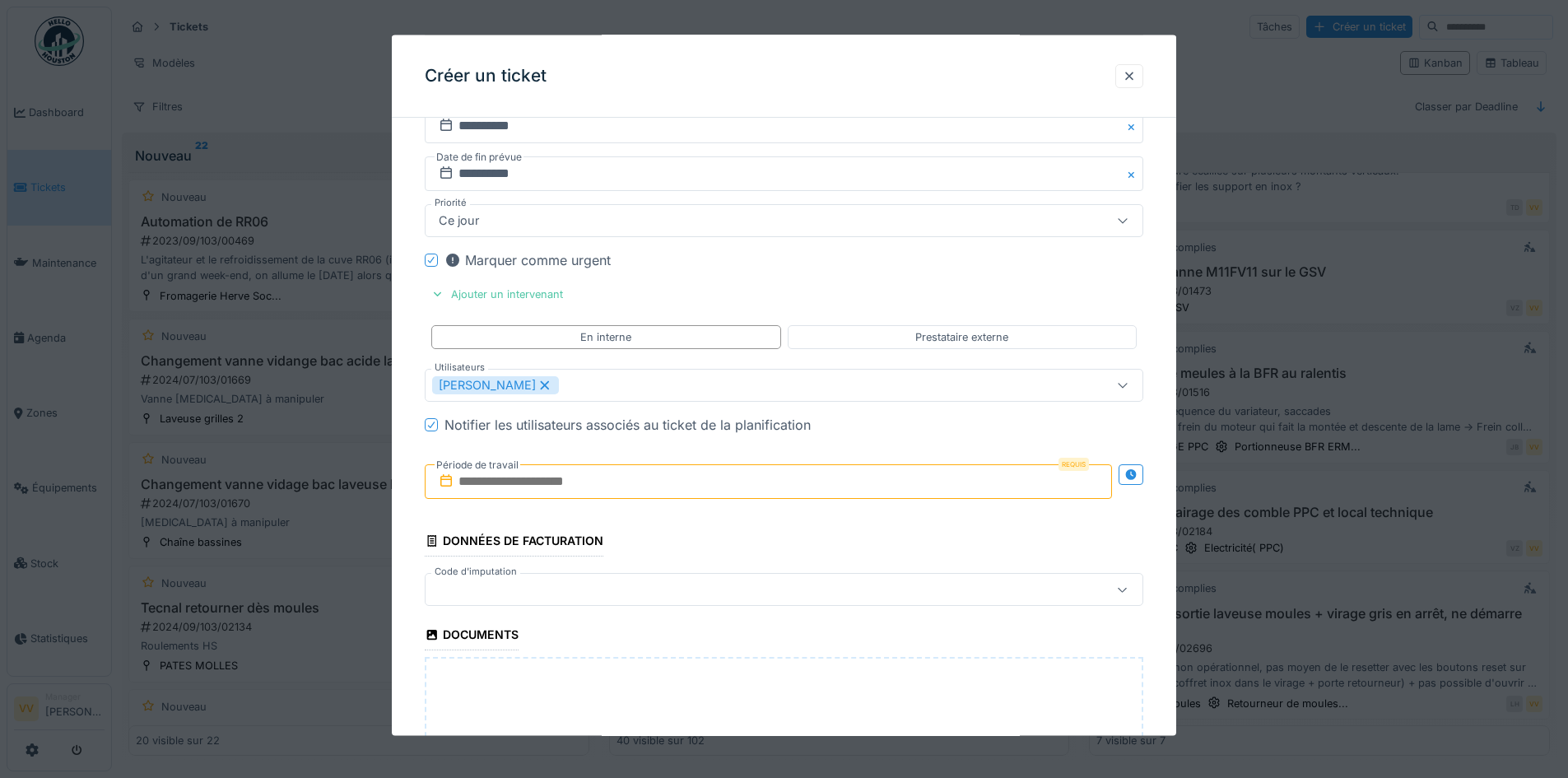
click at [601, 478] on input "text" at bounding box center [768, 482] width 687 height 35
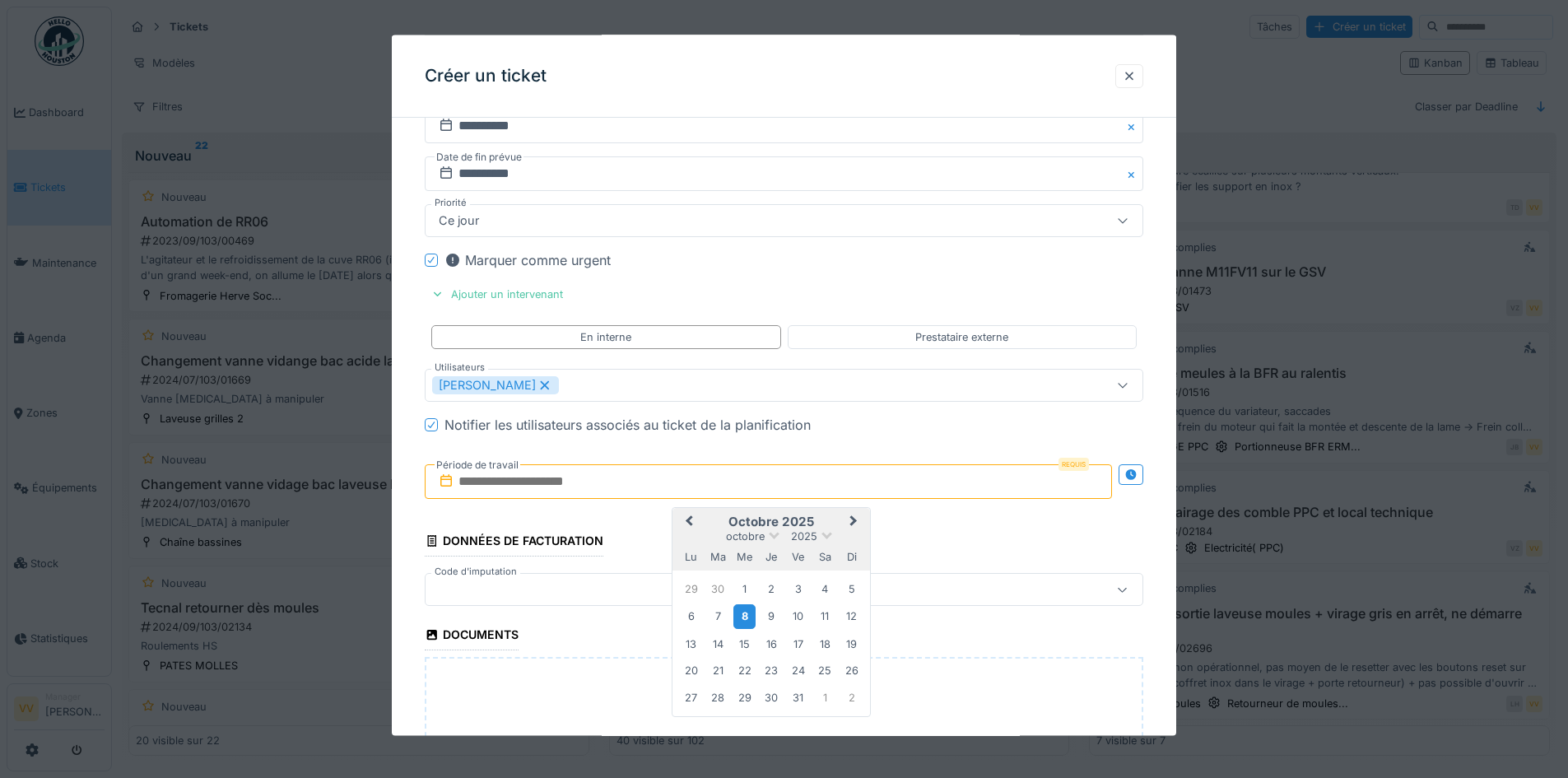
click at [747, 614] on div "8" at bounding box center [745, 616] width 23 height 24
click at [746, 613] on div "8" at bounding box center [745, 616] width 23 height 24
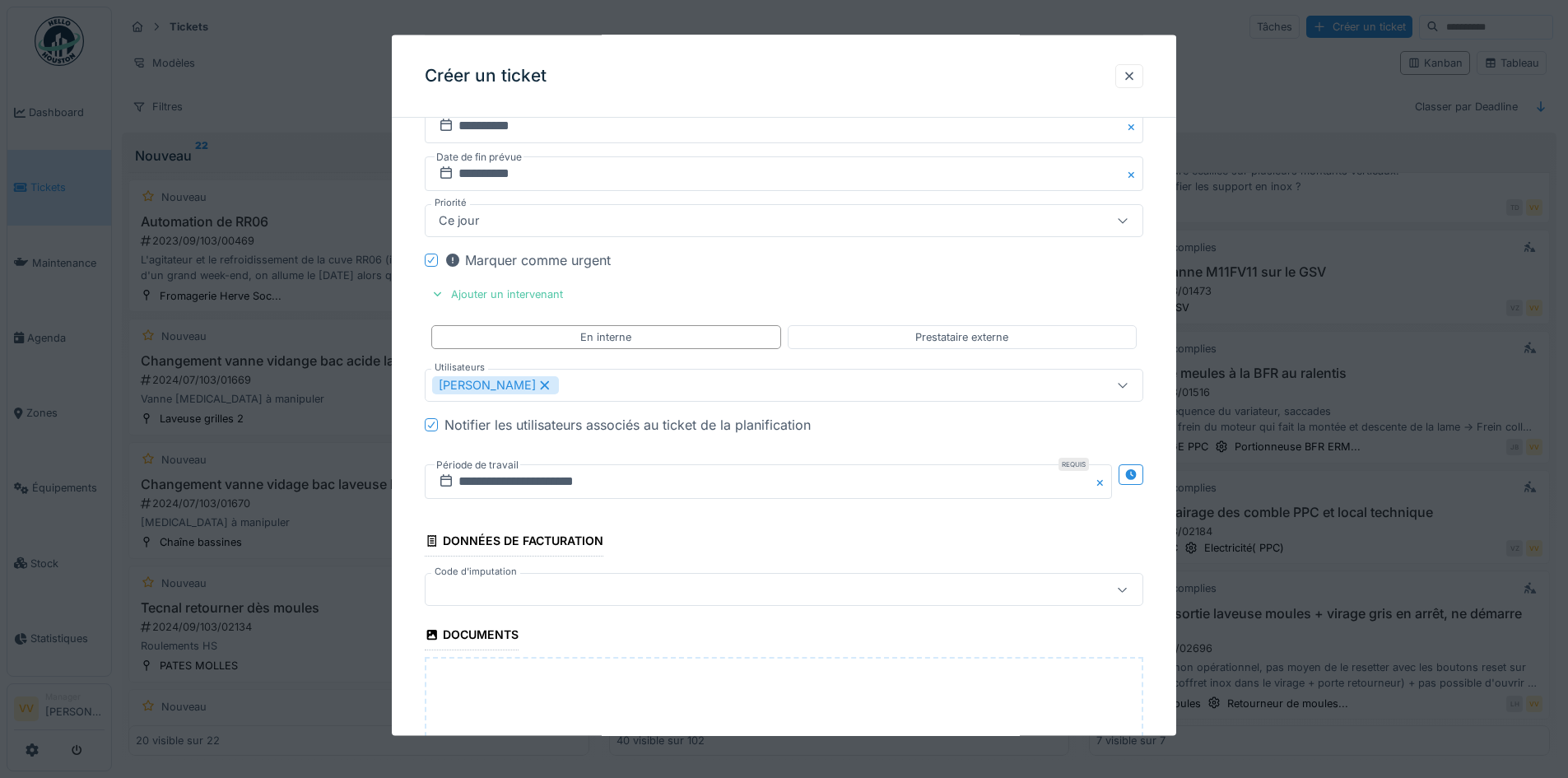
click at [736, 545] on fieldset "**********" at bounding box center [784, 144] width 718 height 1668
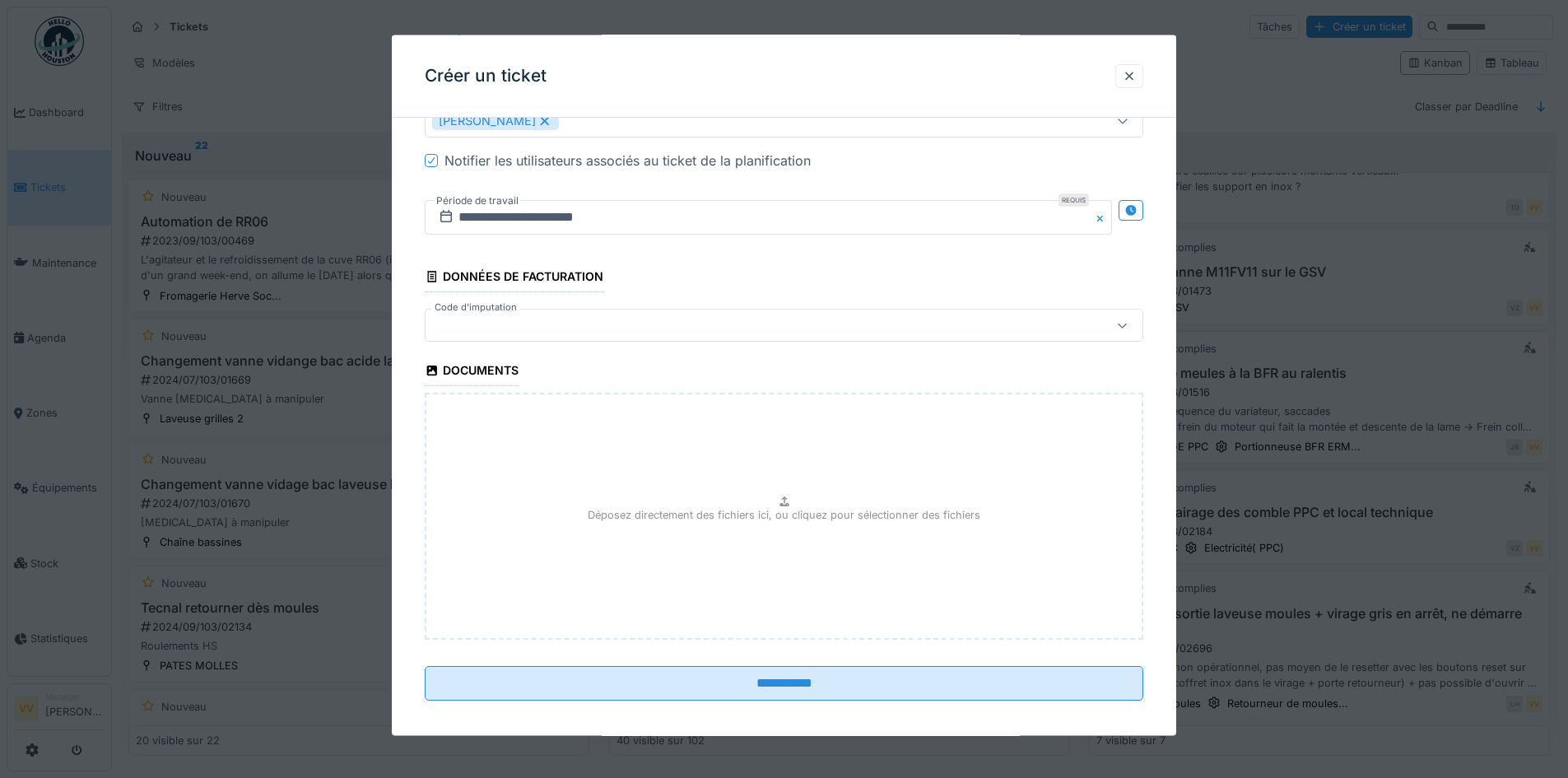
scroll to position [1096, 0]
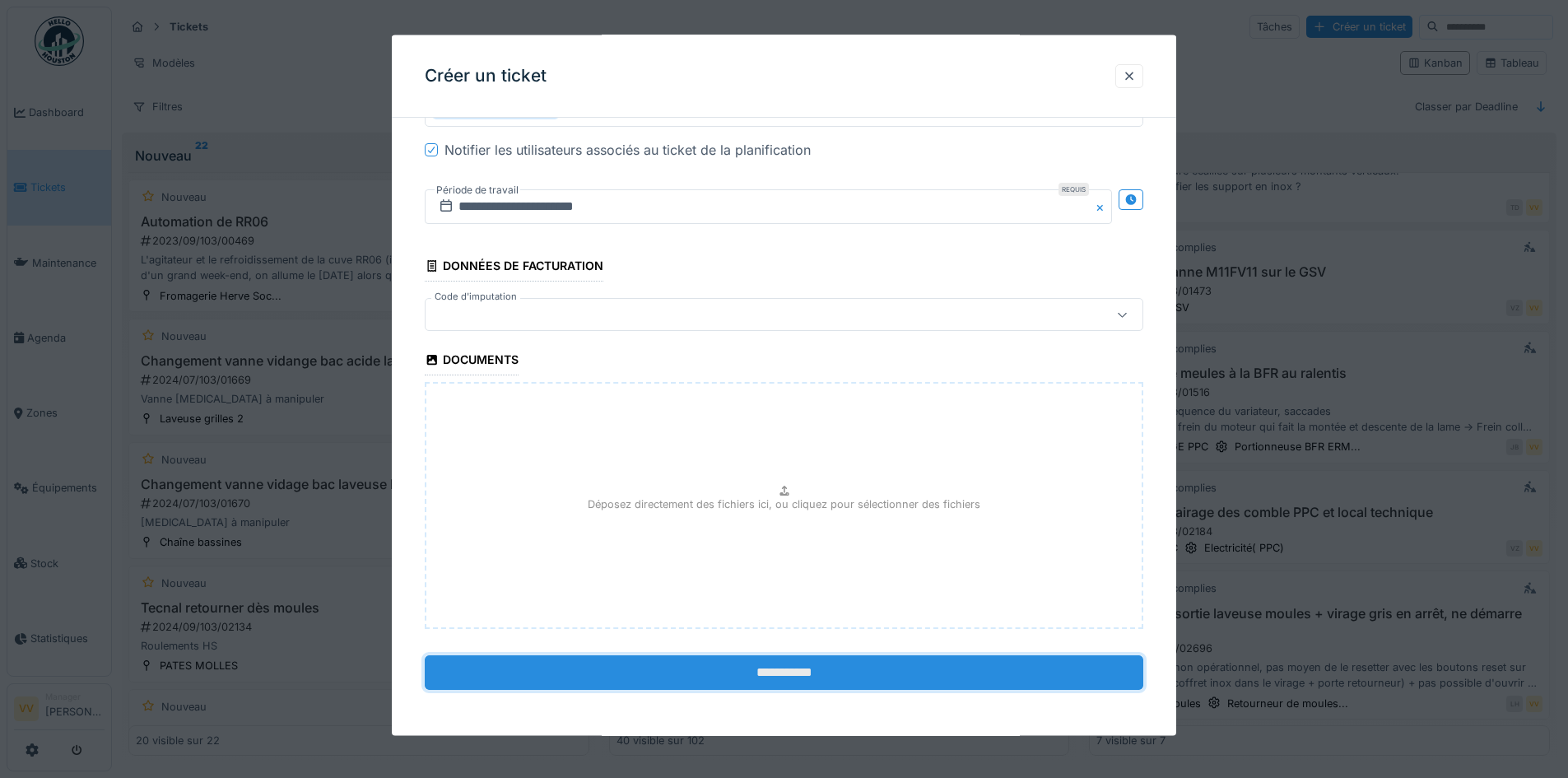
click at [782, 674] on input "**********" at bounding box center [784, 672] width 718 height 35
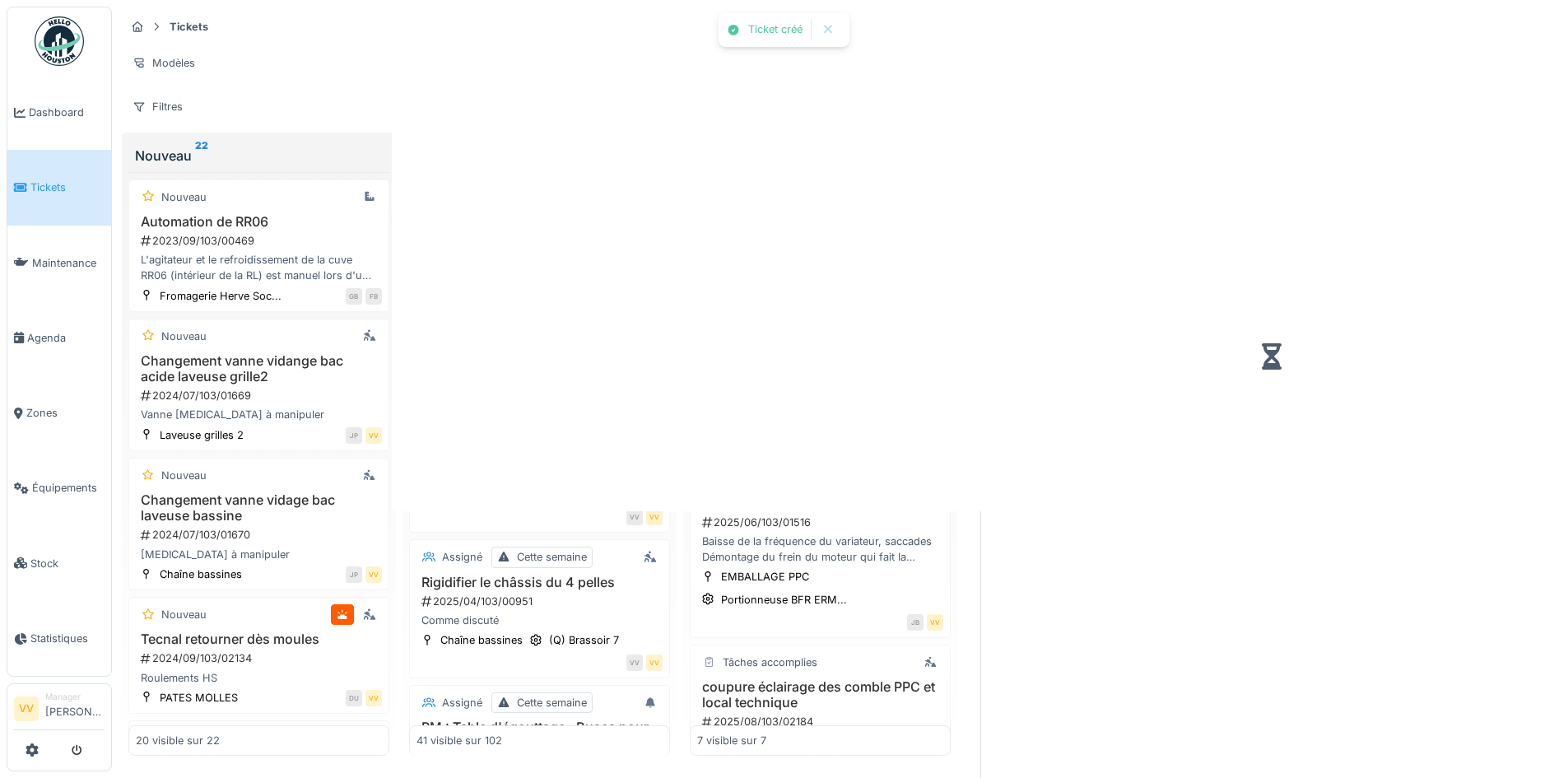
scroll to position [465, 0]
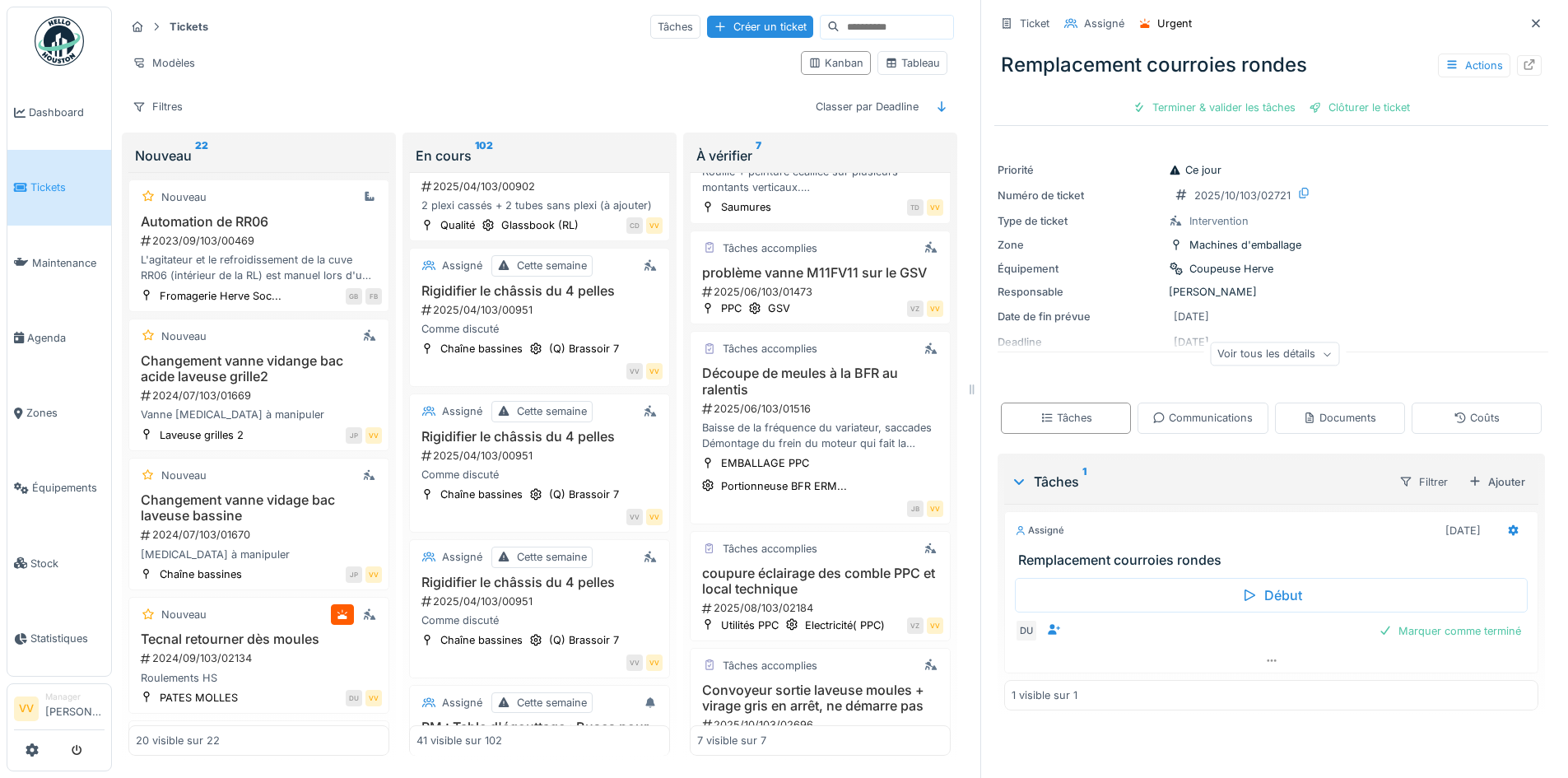
click at [38, 184] on span "Tickets" at bounding box center [67, 187] width 74 height 16
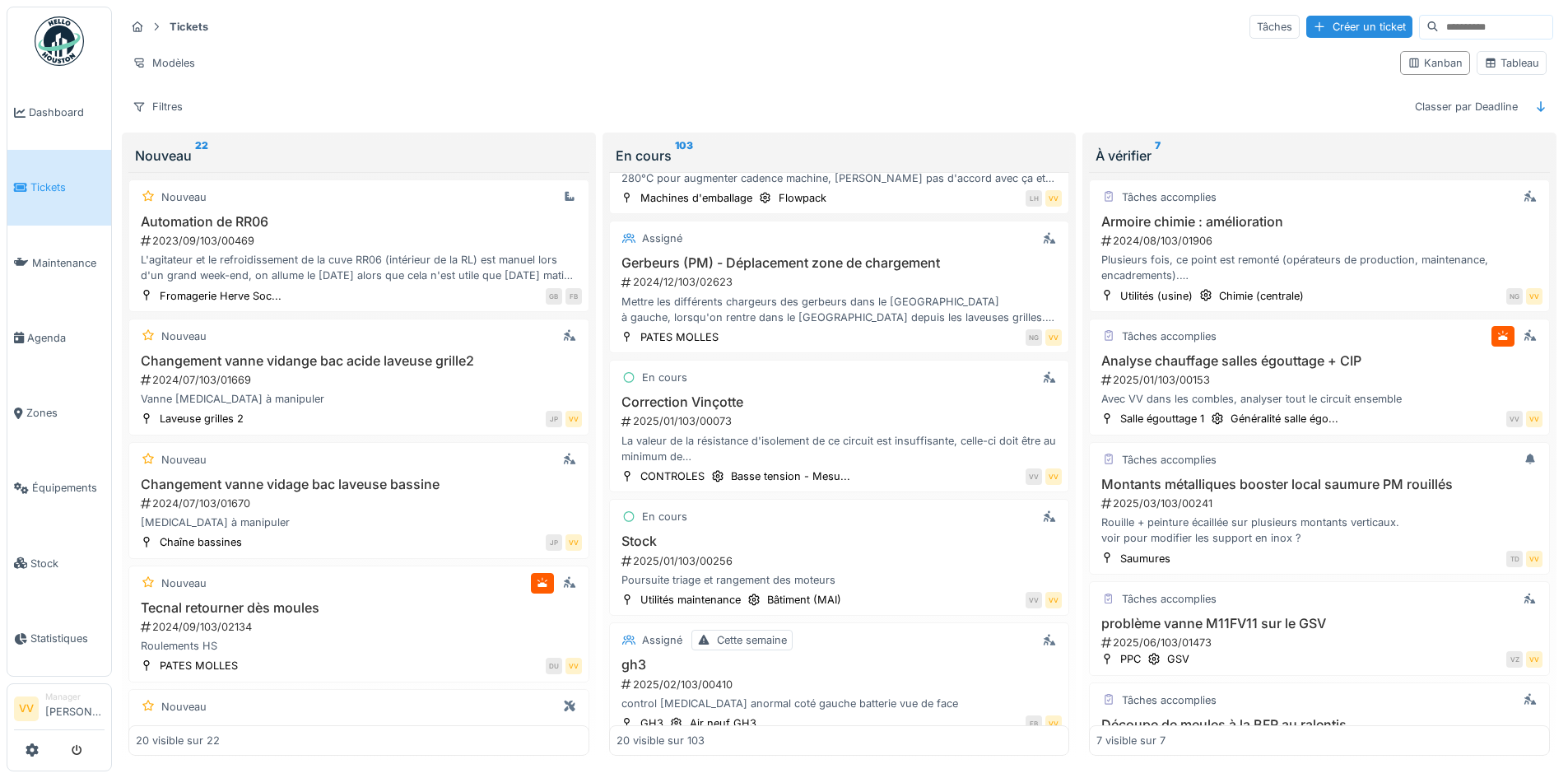
scroll to position [1153, 0]
